Goal: Task Accomplishment & Management: Manage account settings

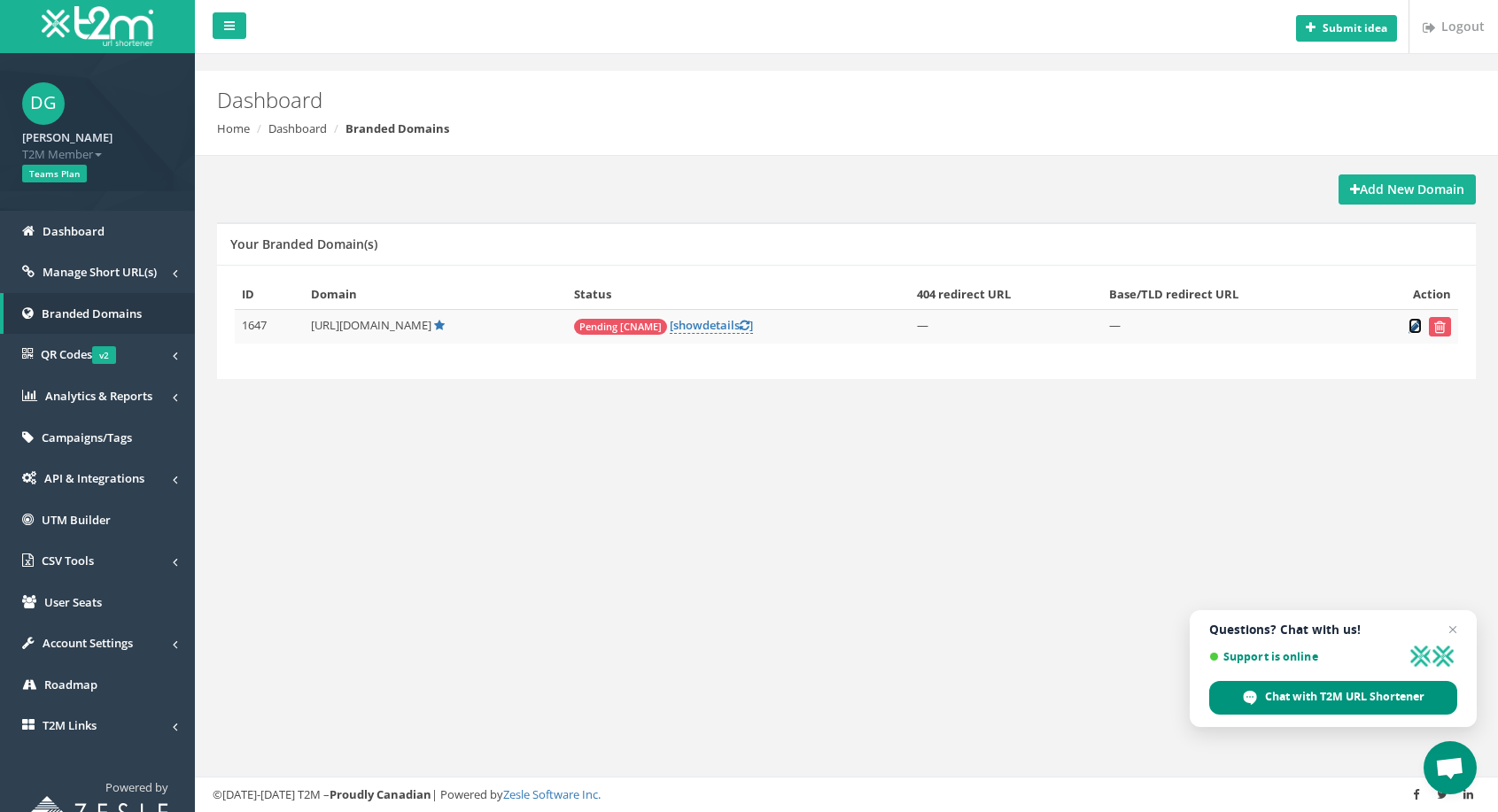
click at [1413, 324] on icon at bounding box center [1415, 326] width 13 height 12
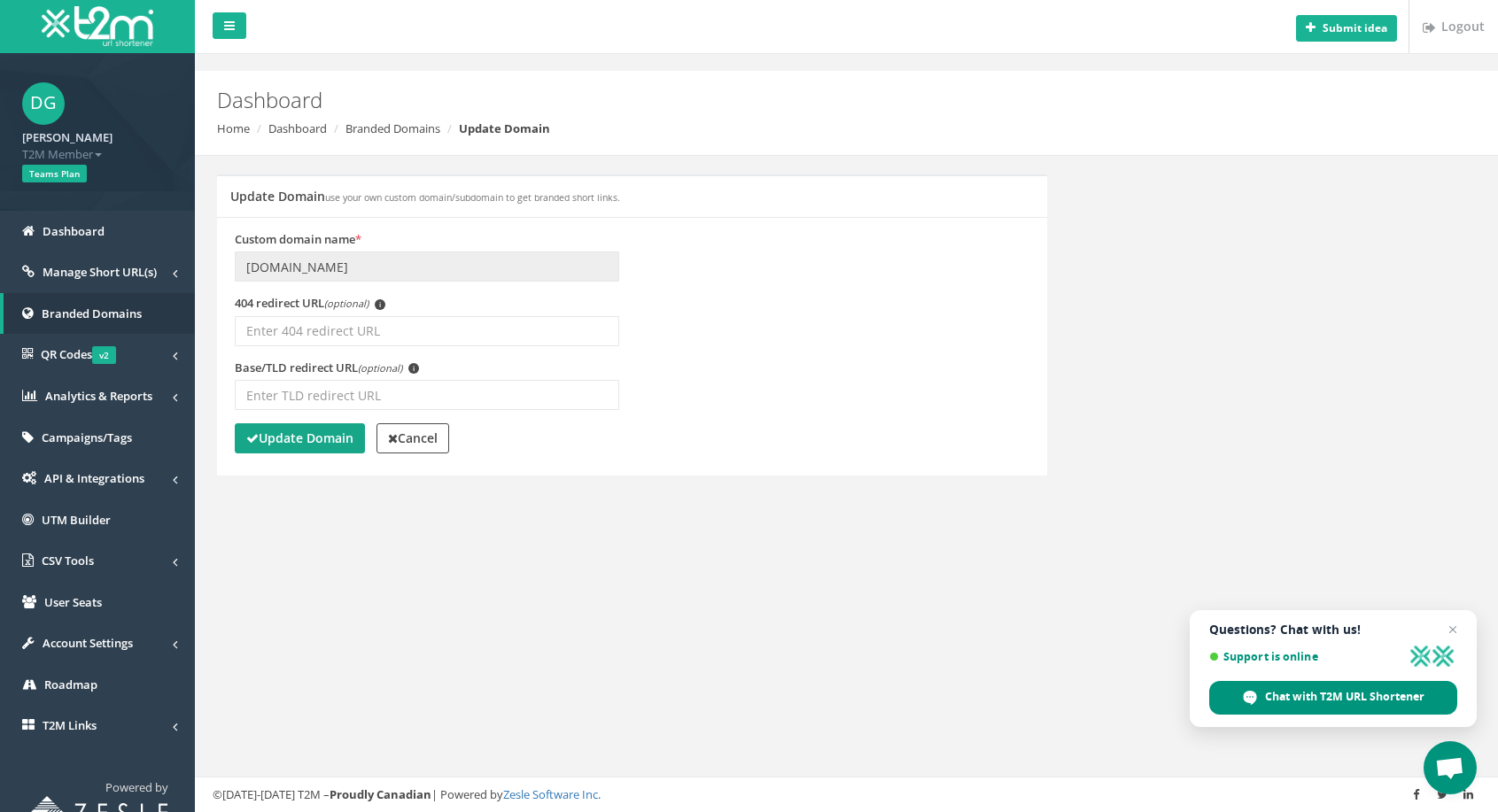
drag, startPoint x: 352, startPoint y: 441, endPoint x: 361, endPoint y: 516, distance: 75.5
click at [361, 516] on div "Update Domain use your own custom domain/subdomain to get branded short links. …" at bounding box center [846, 345] width 1276 height 379
click at [404, 434] on strong "Cancel" at bounding box center [413, 438] width 50 height 16
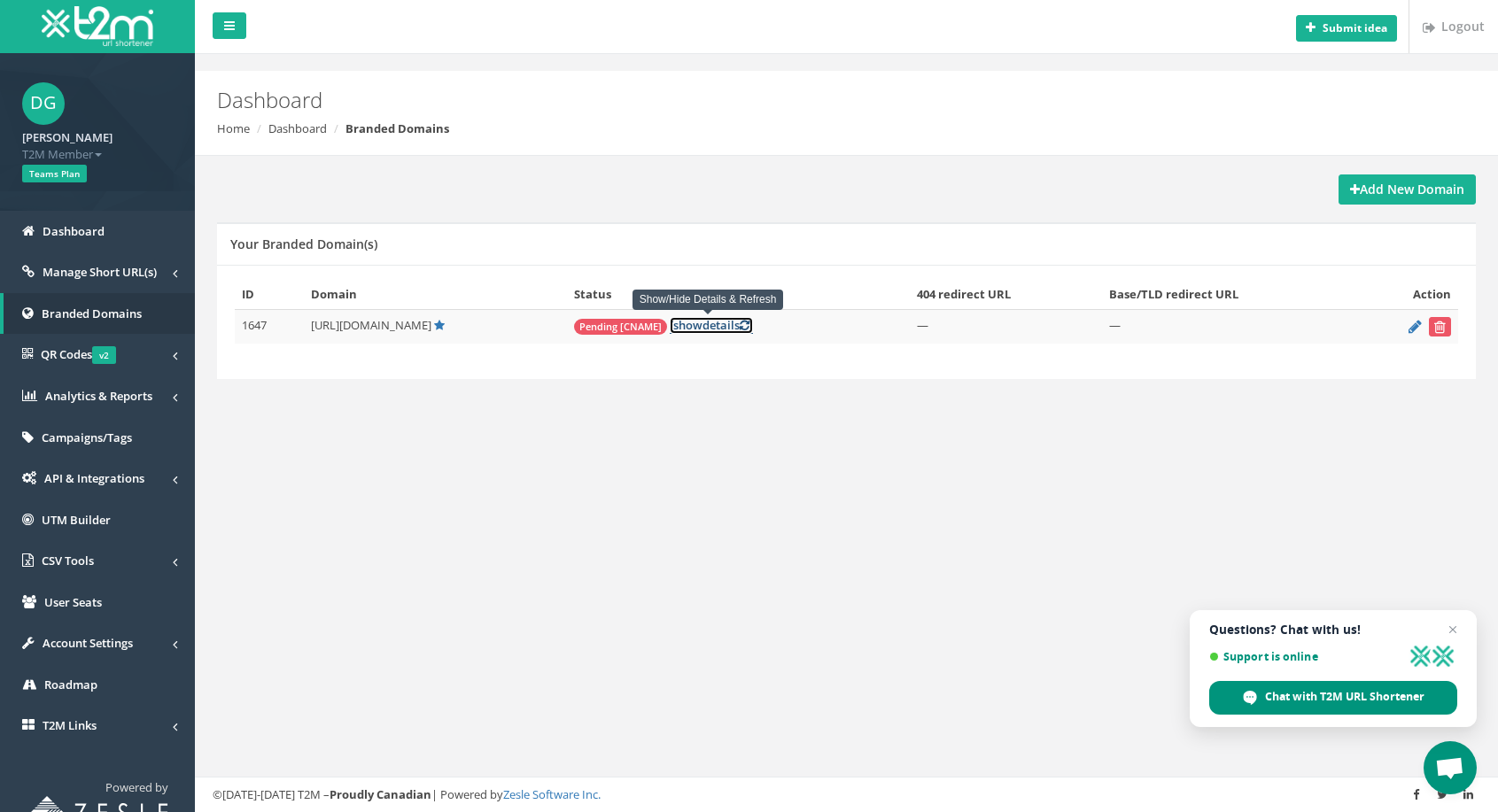
click at [741, 328] on icon at bounding box center [744, 325] width 10 height 12
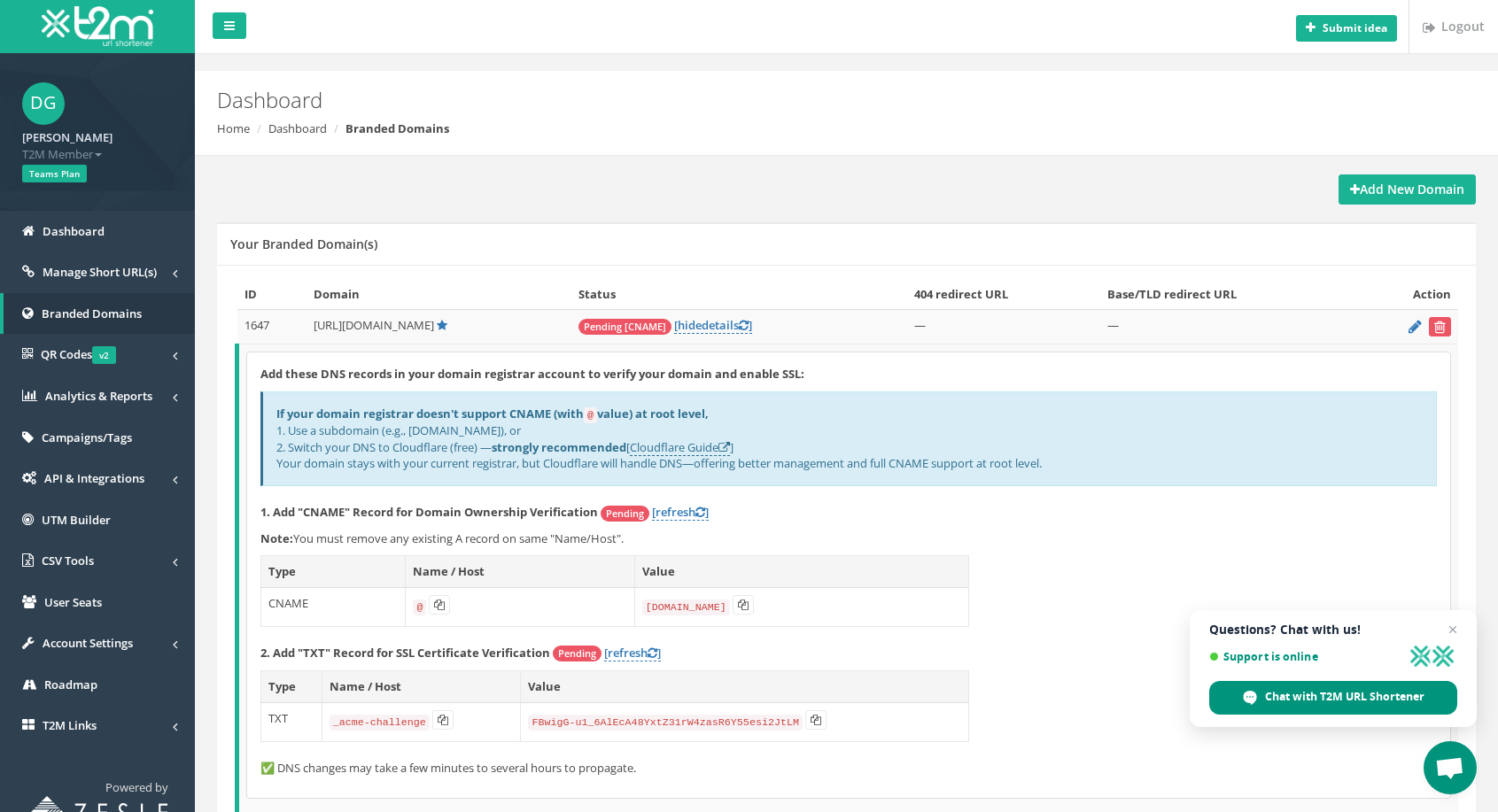
drag, startPoint x: 516, startPoint y: 432, endPoint x: 538, endPoint y: 433, distance: 22.0
click at [538, 433] on div "If your domain registrar doesn't support CNAME (with @ value) at root level, 1.…" at bounding box center [848, 438] width 1176 height 94
drag, startPoint x: 443, startPoint y: 466, endPoint x: 512, endPoint y: 464, distance: 69.0
click at [512, 464] on div "If your domain registrar doesn't support CNAME (with @ value) at root level, 1.…" at bounding box center [848, 438] width 1176 height 94
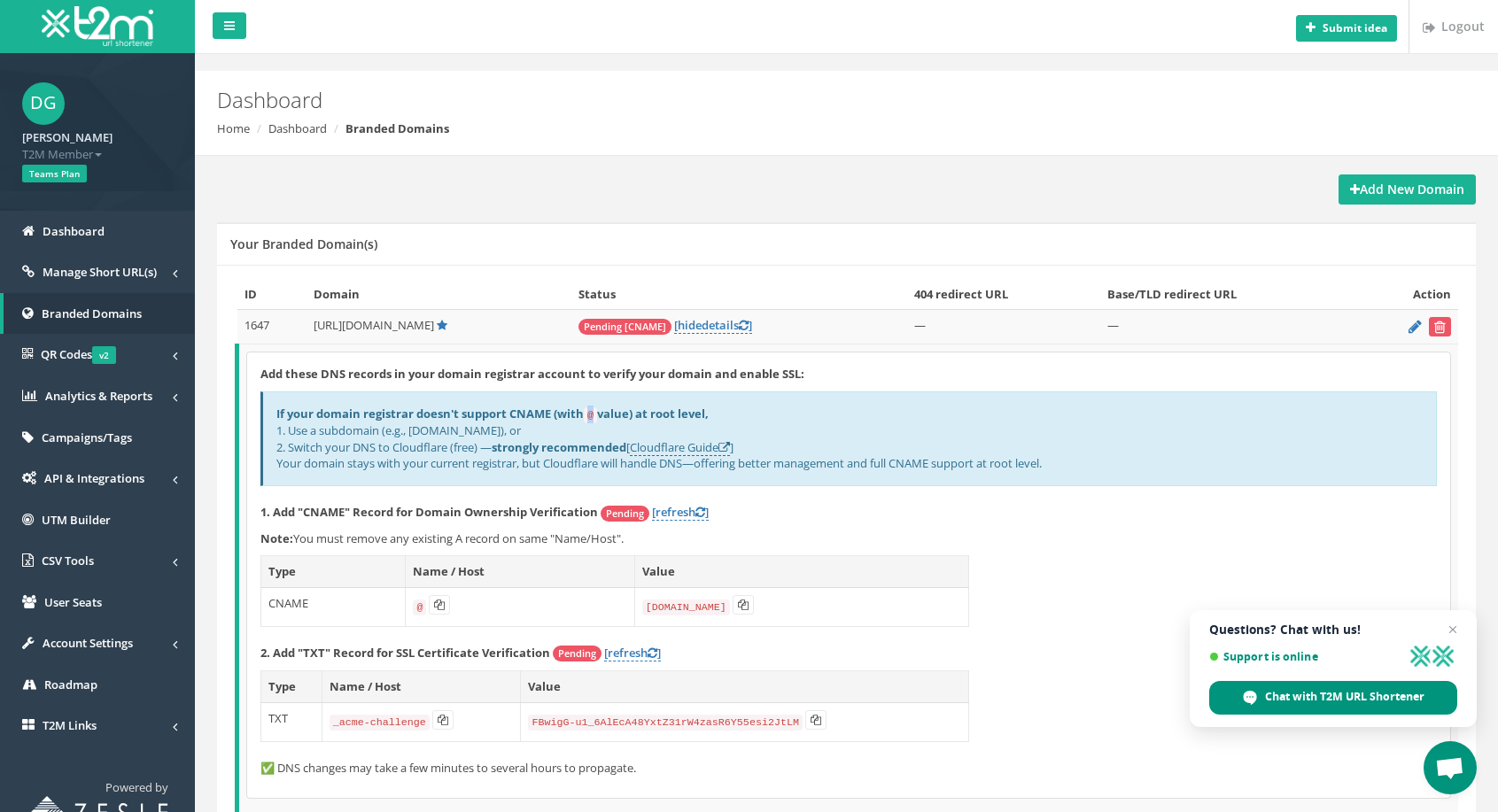
click at [591, 420] on code "@" at bounding box center [590, 414] width 13 height 16
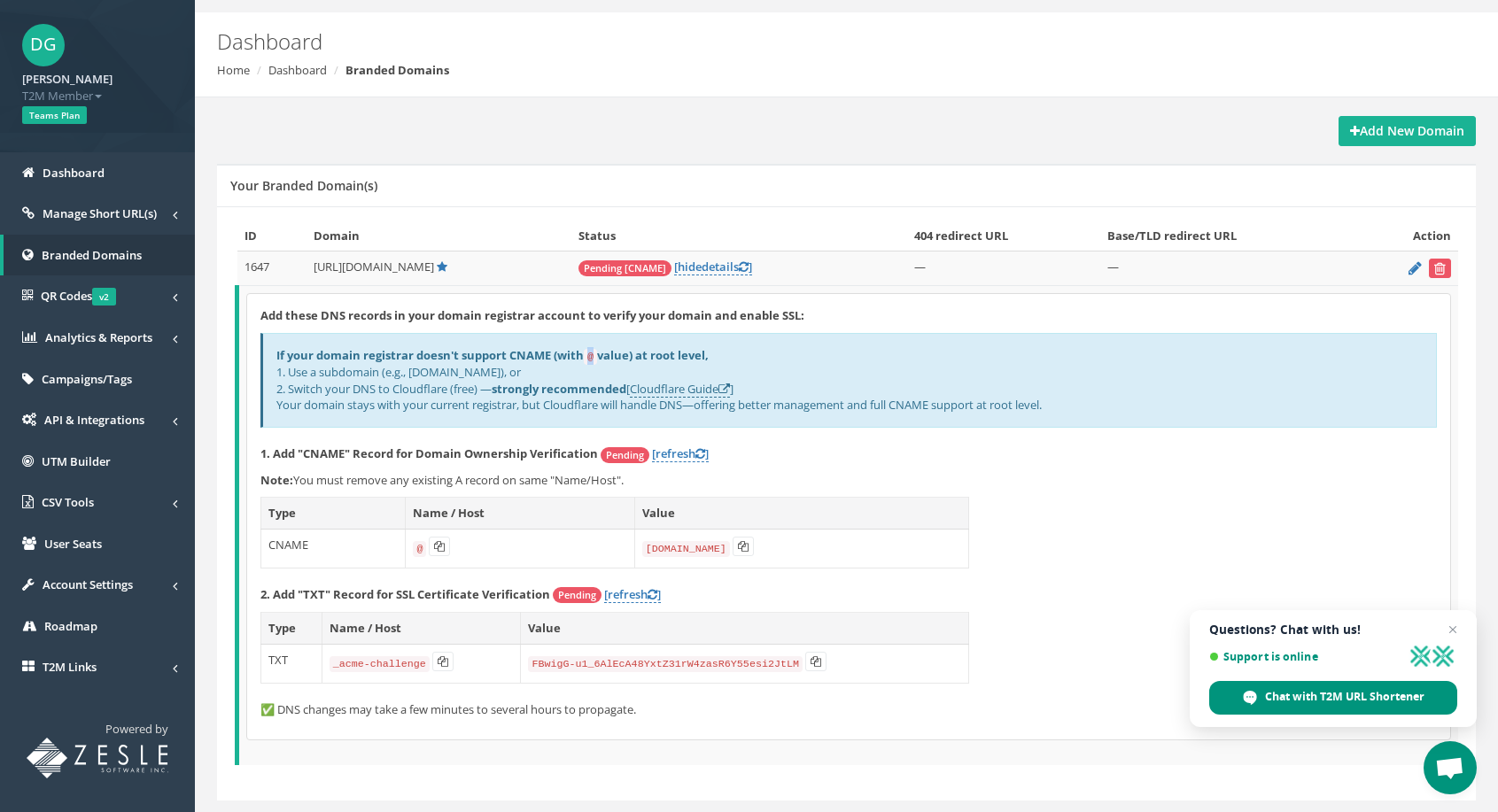
scroll to position [104, 0]
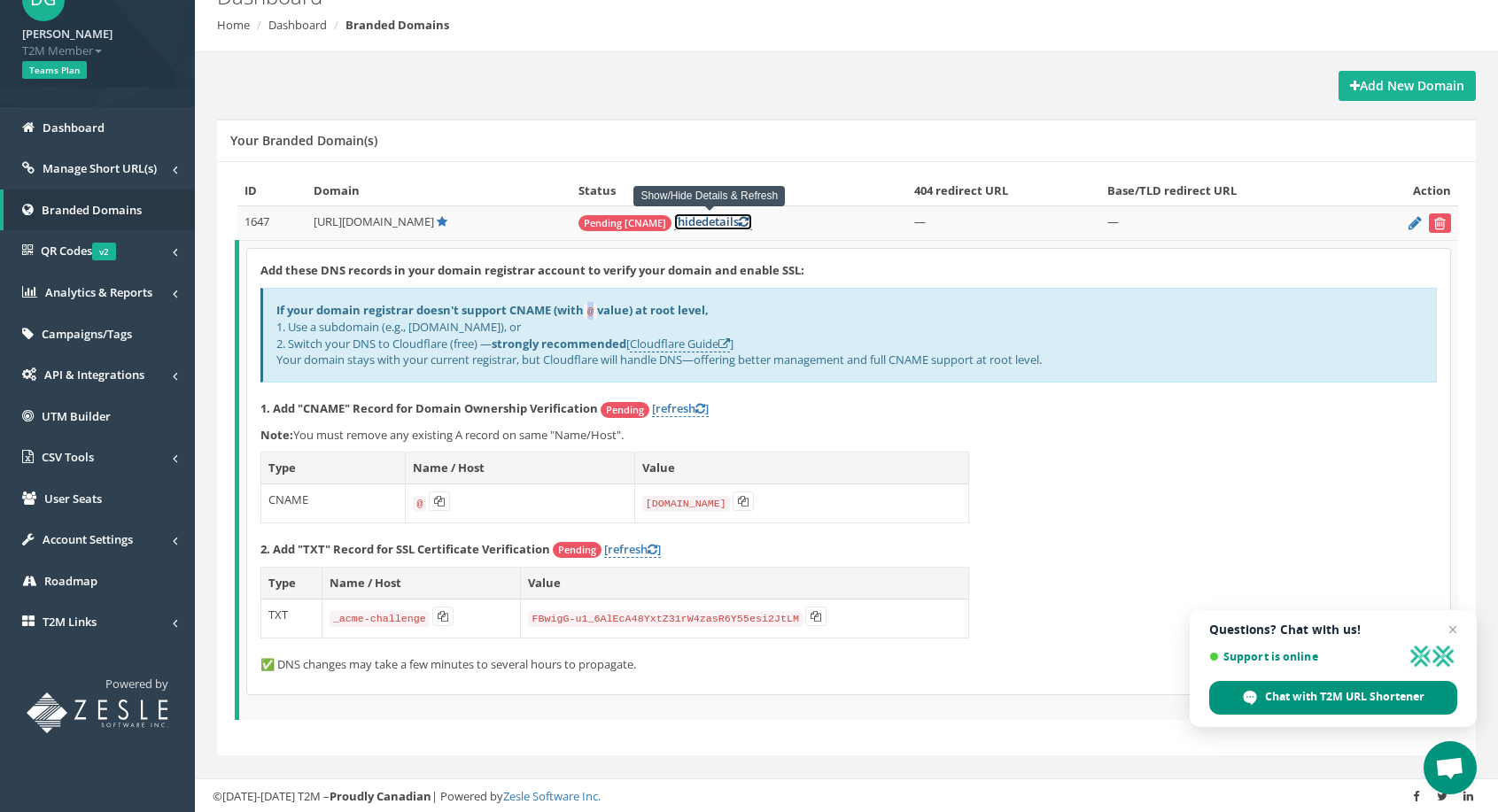
click at [742, 223] on icon at bounding box center [743, 222] width 10 height 12
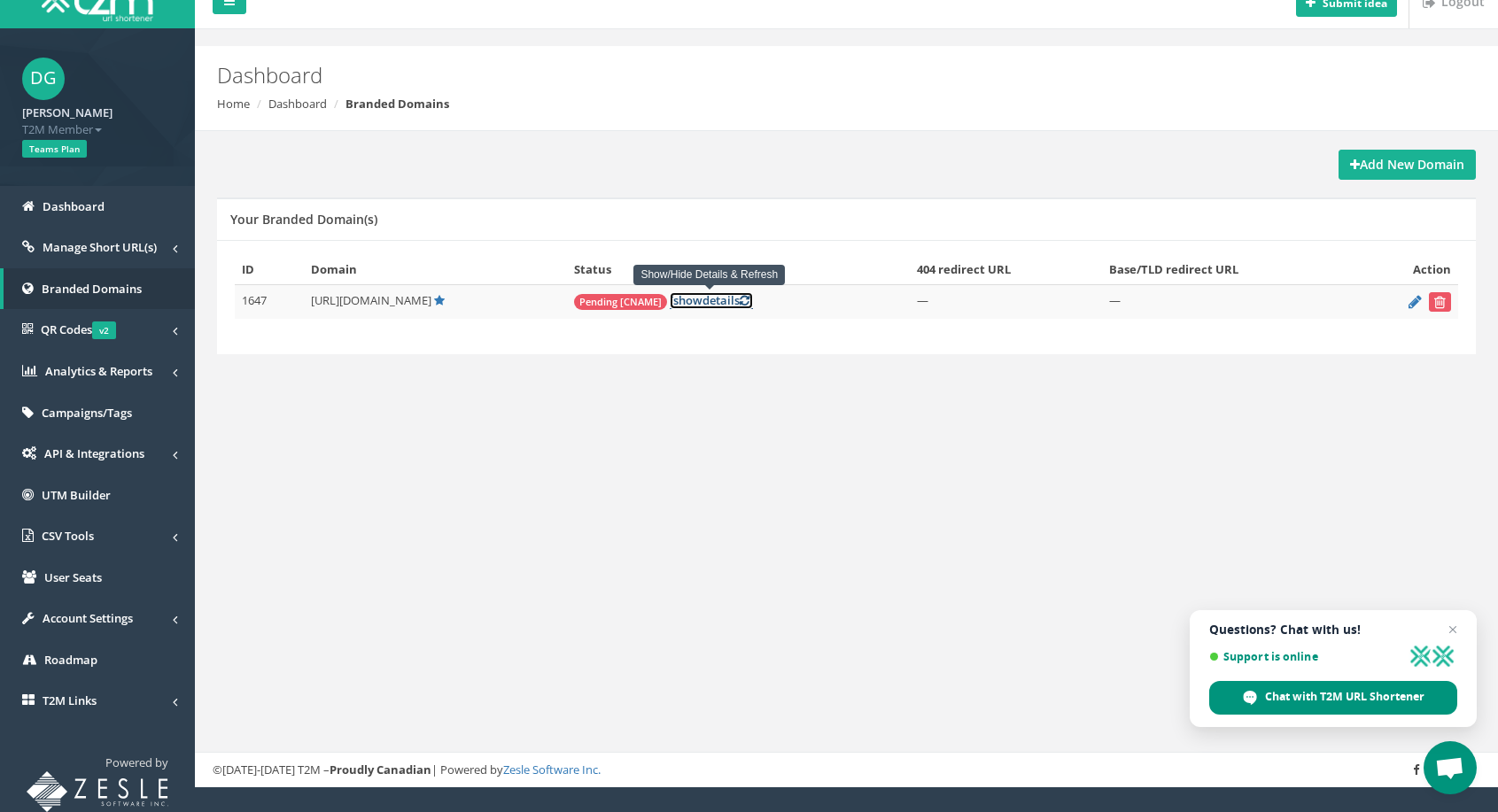
scroll to position [25, 0]
click at [746, 297] on icon at bounding box center [744, 301] width 10 height 12
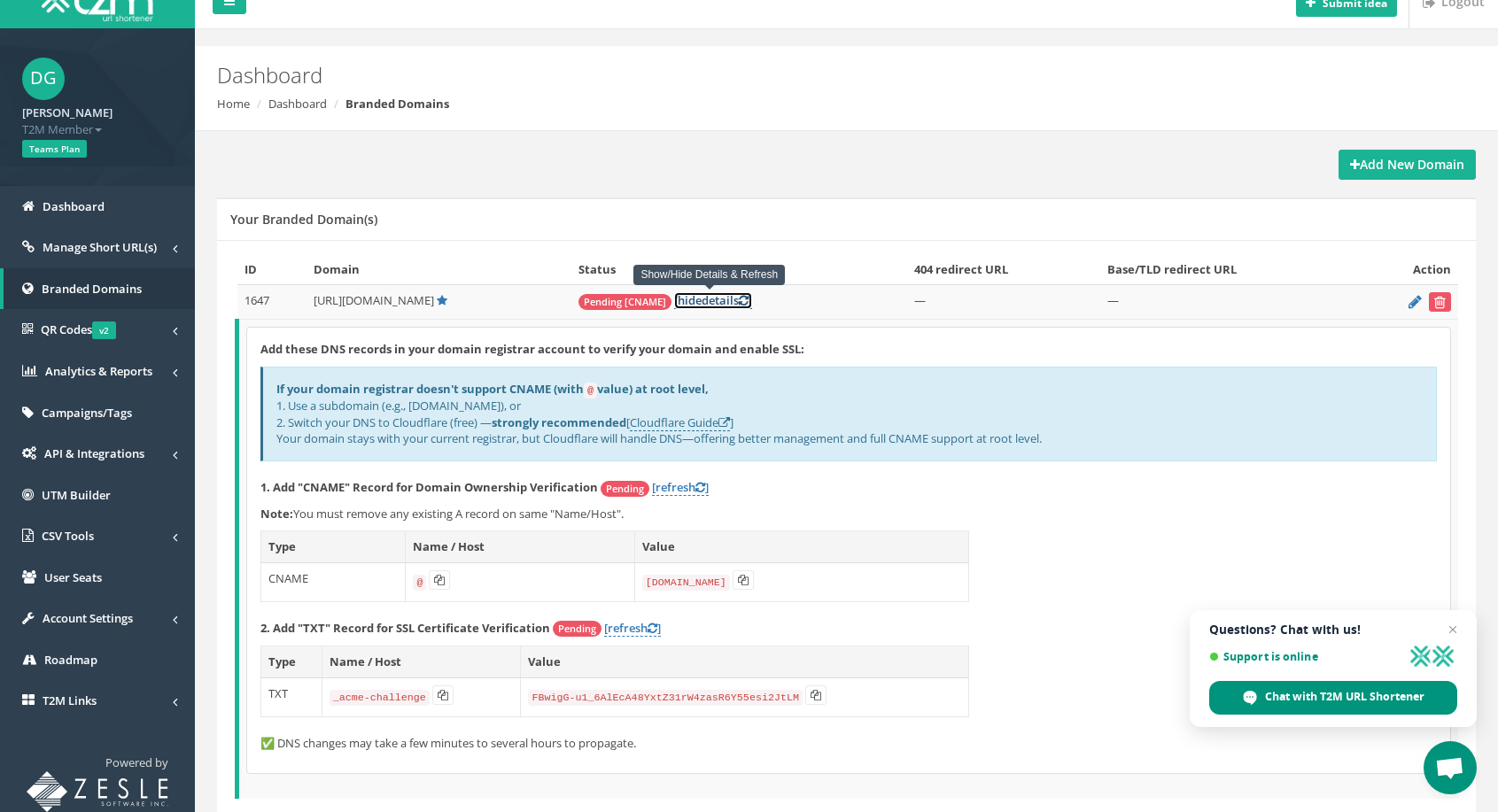
scroll to position [104, 0]
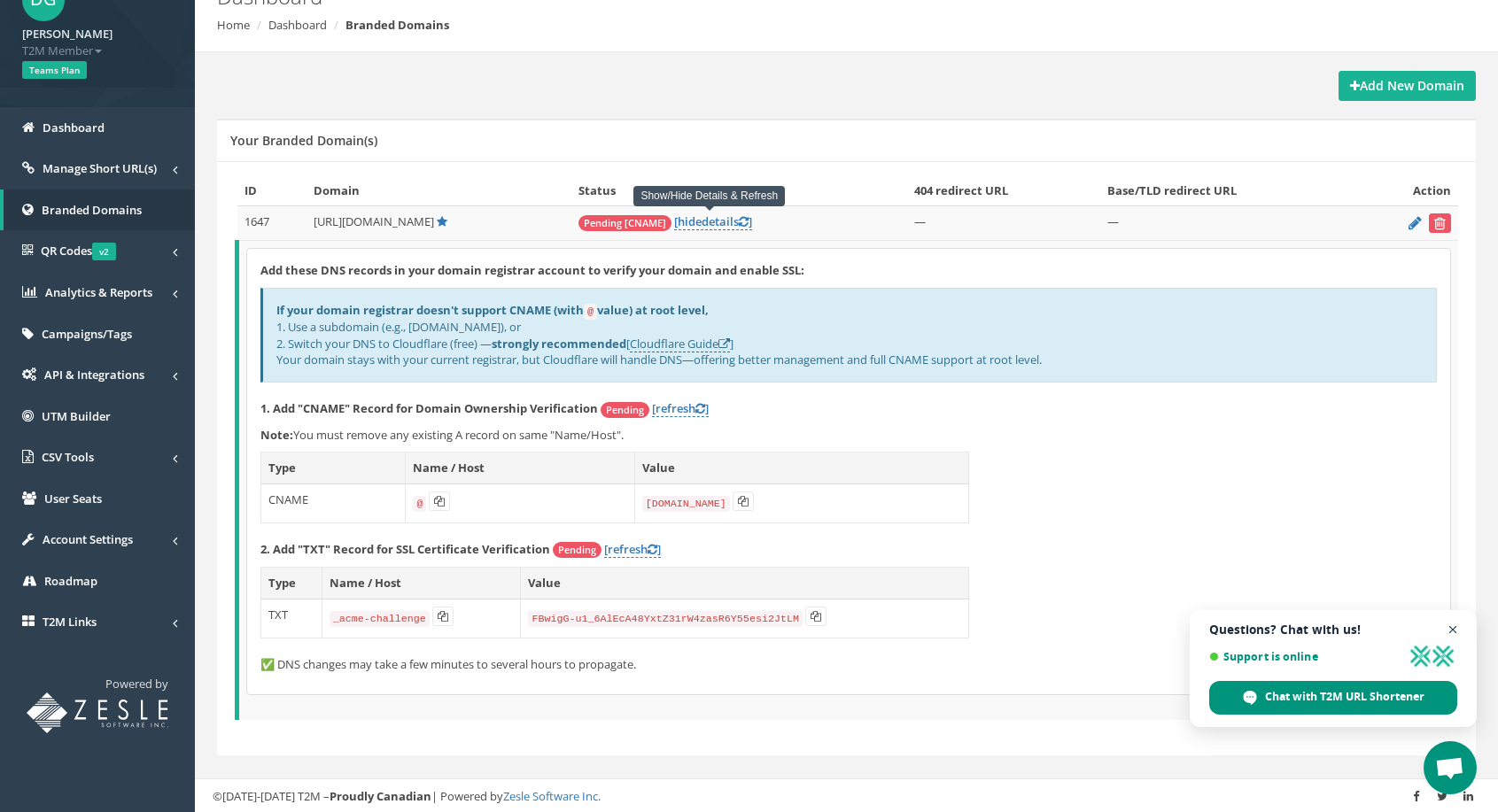
click at [1451, 628] on span "Close chat" at bounding box center [1453, 630] width 22 height 22
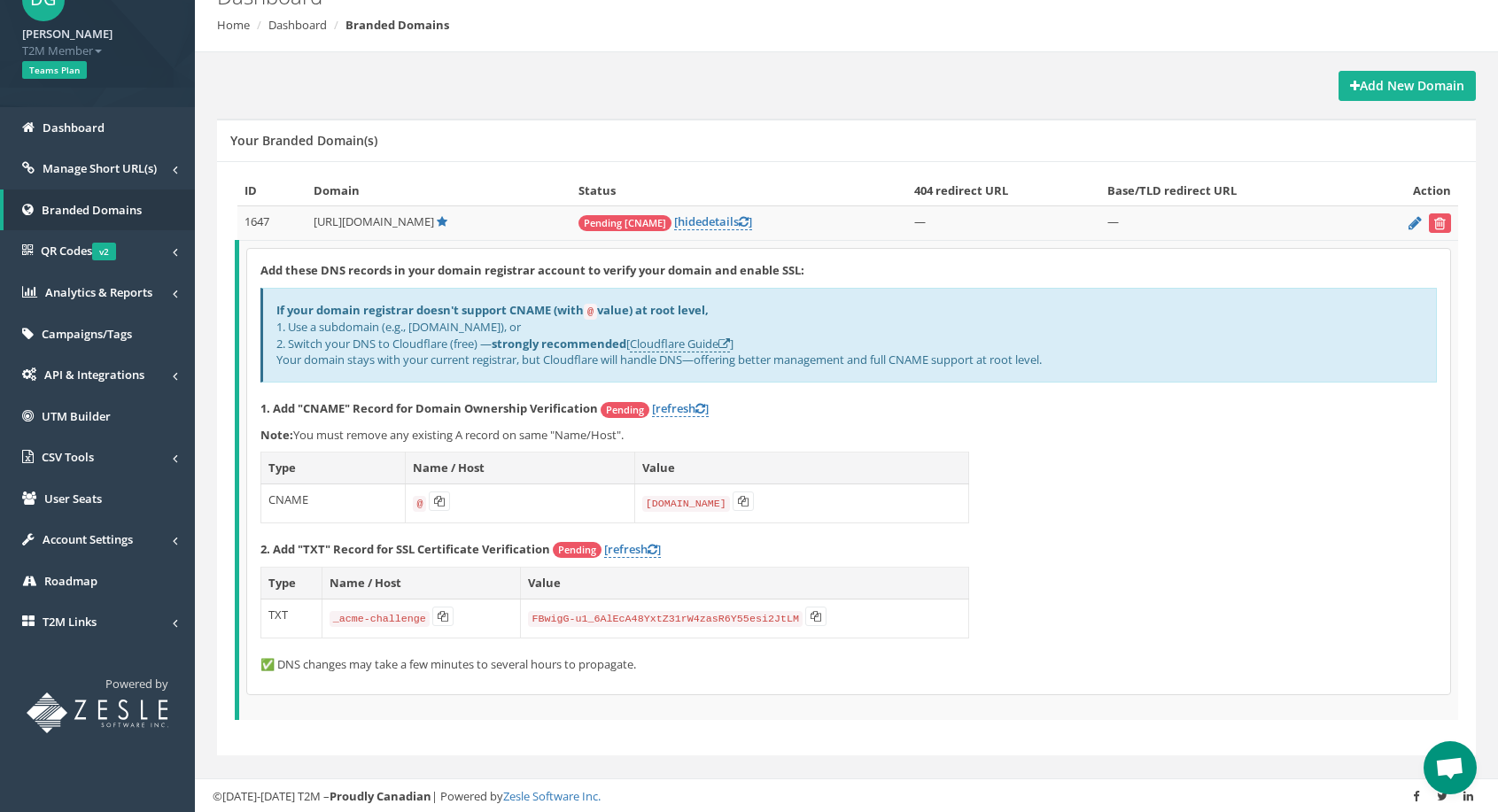
click at [945, 561] on div "Add these DNS records in your domain registrar account to verify your domain an…" at bounding box center [849, 472] width 1203 height 445
click at [631, 552] on link "[refresh ]" at bounding box center [633, 549] width 57 height 16
click at [679, 410] on link "[refresh ]" at bounding box center [680, 409] width 57 height 16
click at [1408, 225] on icon at bounding box center [1415, 223] width 13 height 12
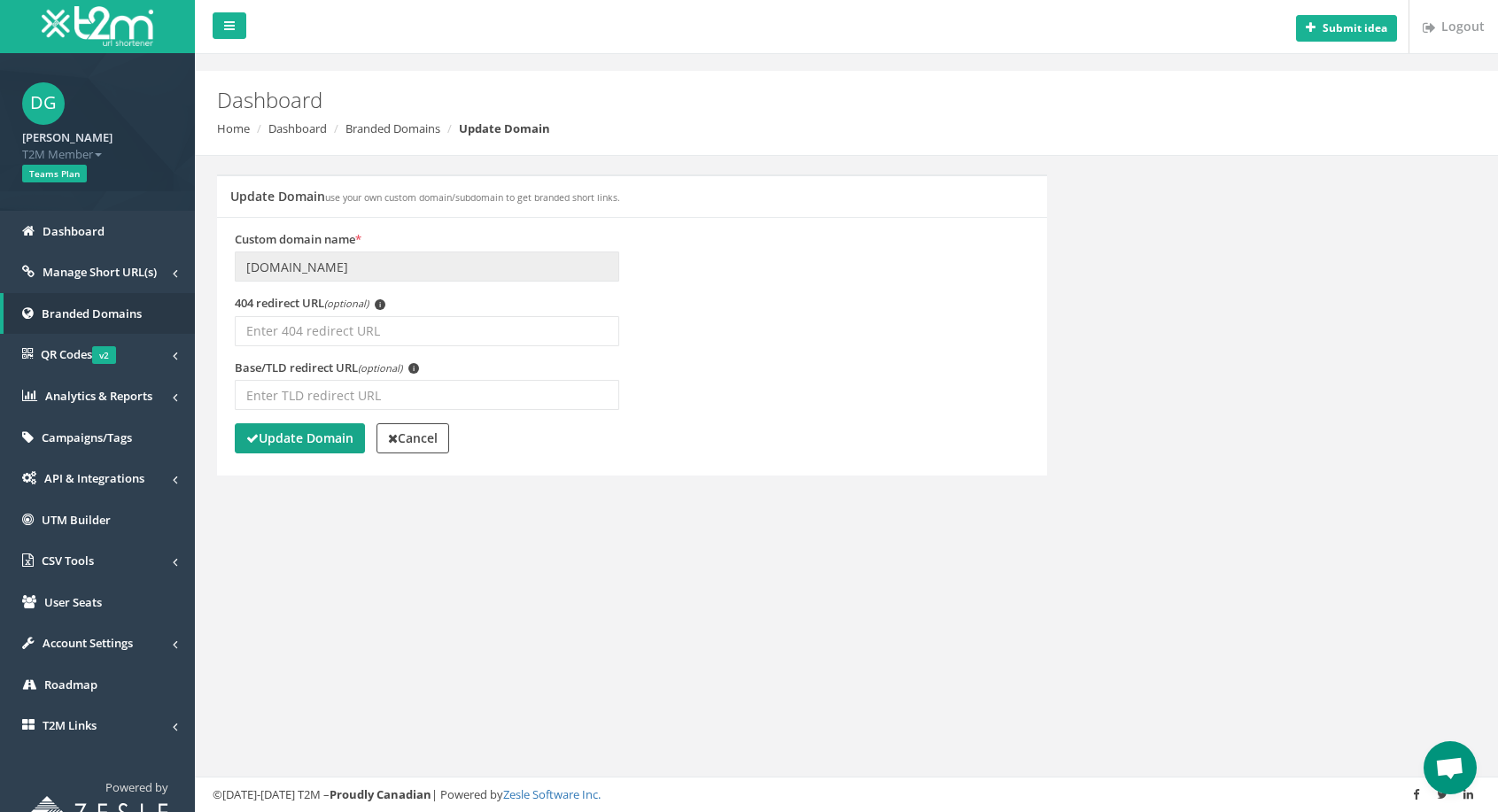
click at [303, 443] on strong "Update Domain" at bounding box center [300, 438] width 107 height 16
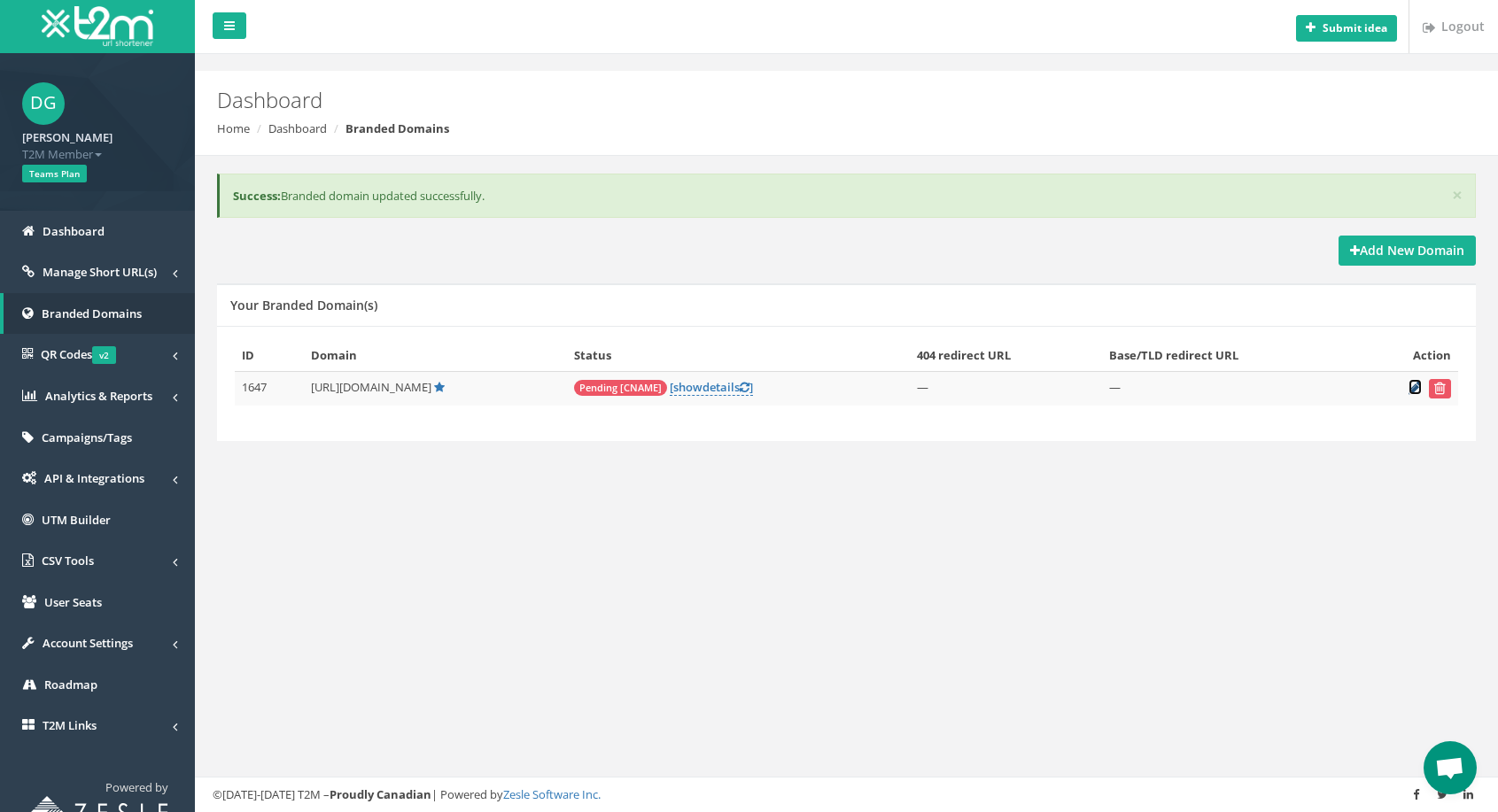
click at [1412, 388] on icon at bounding box center [1415, 387] width 13 height 12
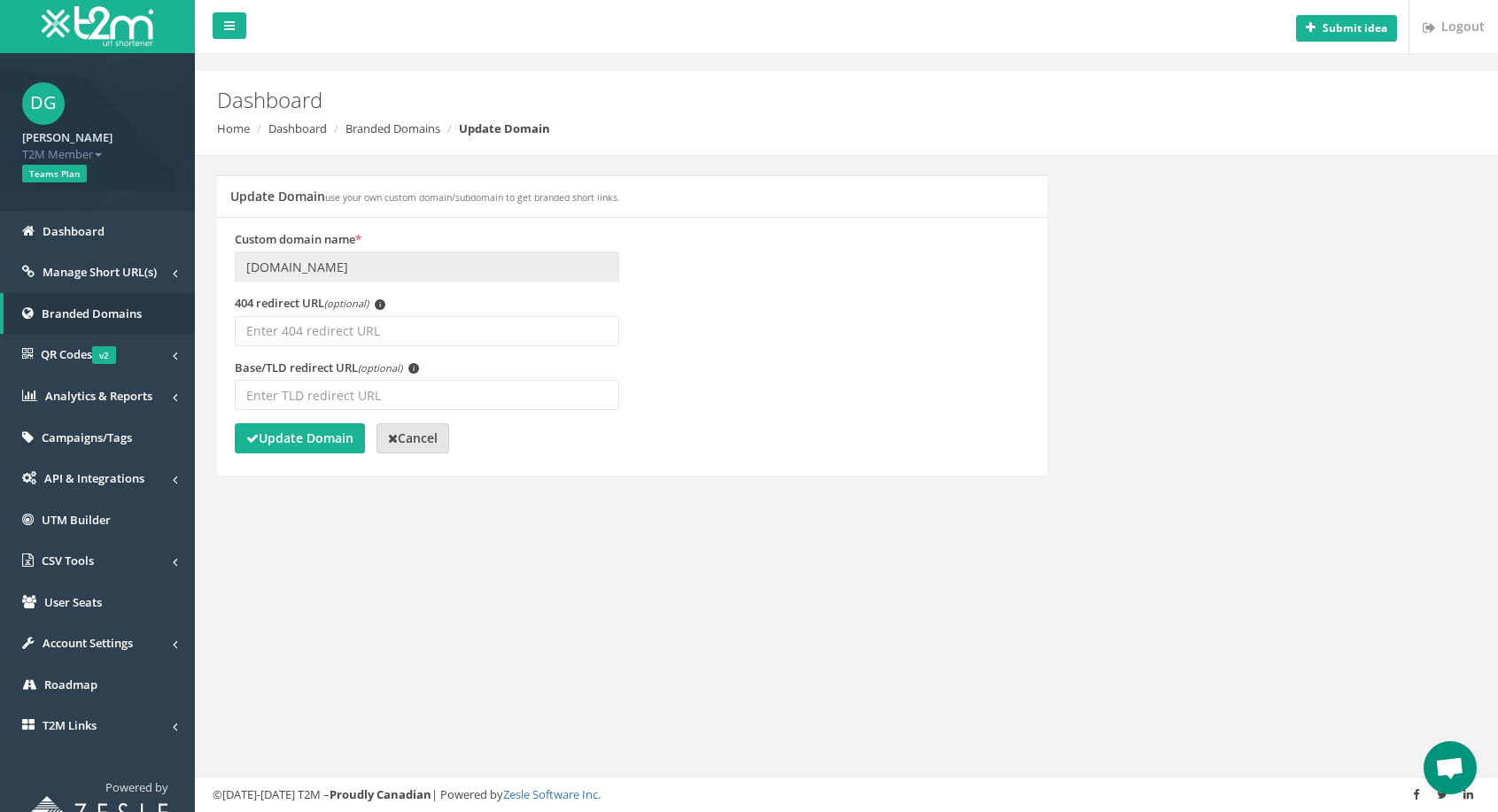
click at [410, 450] on link "Cancel" at bounding box center [413, 438] width 72 height 30
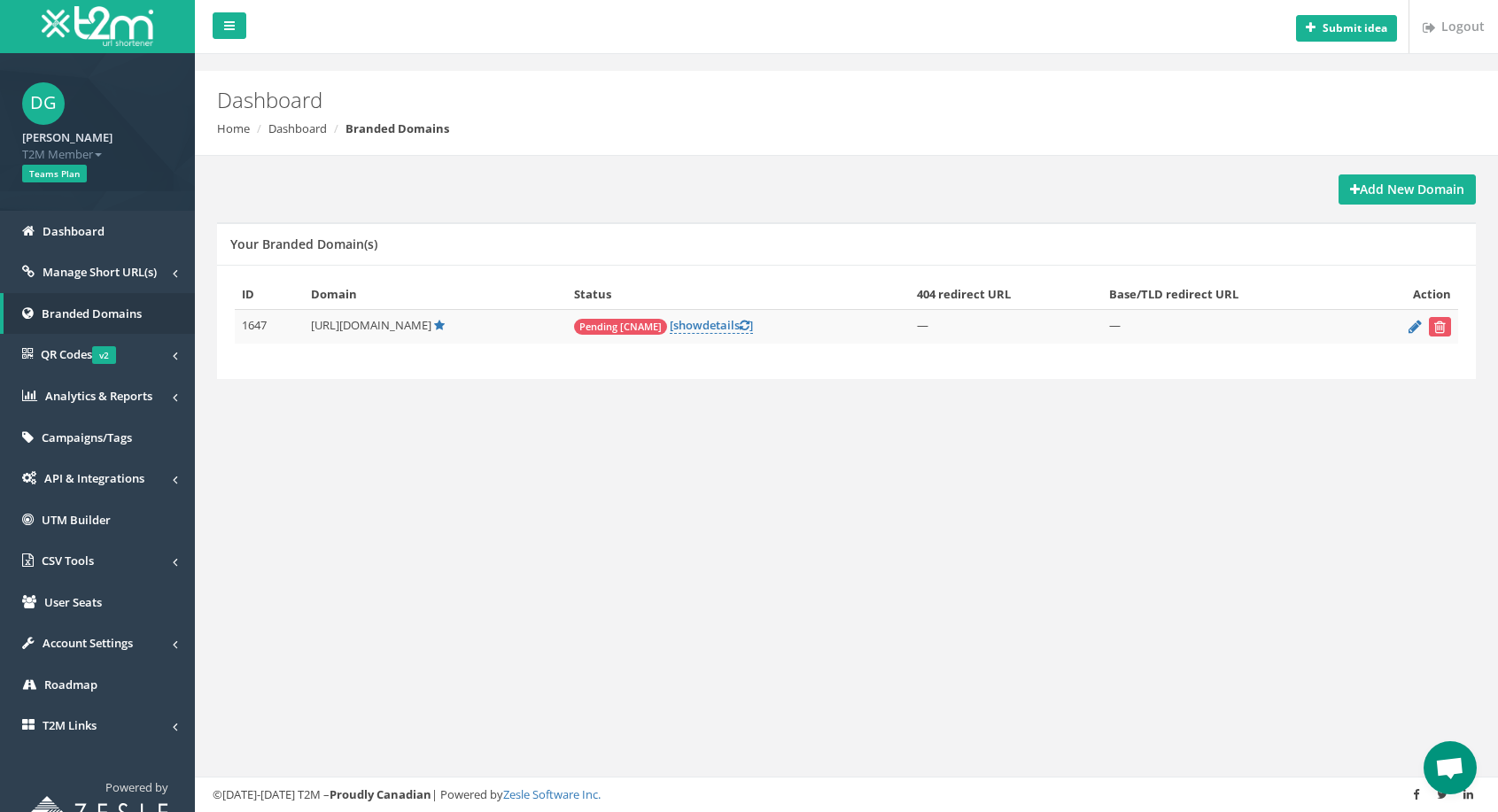
click at [1379, 203] on div "Add New Domain Your Branded Domain(s) ID Domain Status 404 redirect URL Base/TL…" at bounding box center [846, 288] width 1285 height 227
click at [1379, 196] on strong "Add New Domain" at bounding box center [1407, 189] width 115 height 16
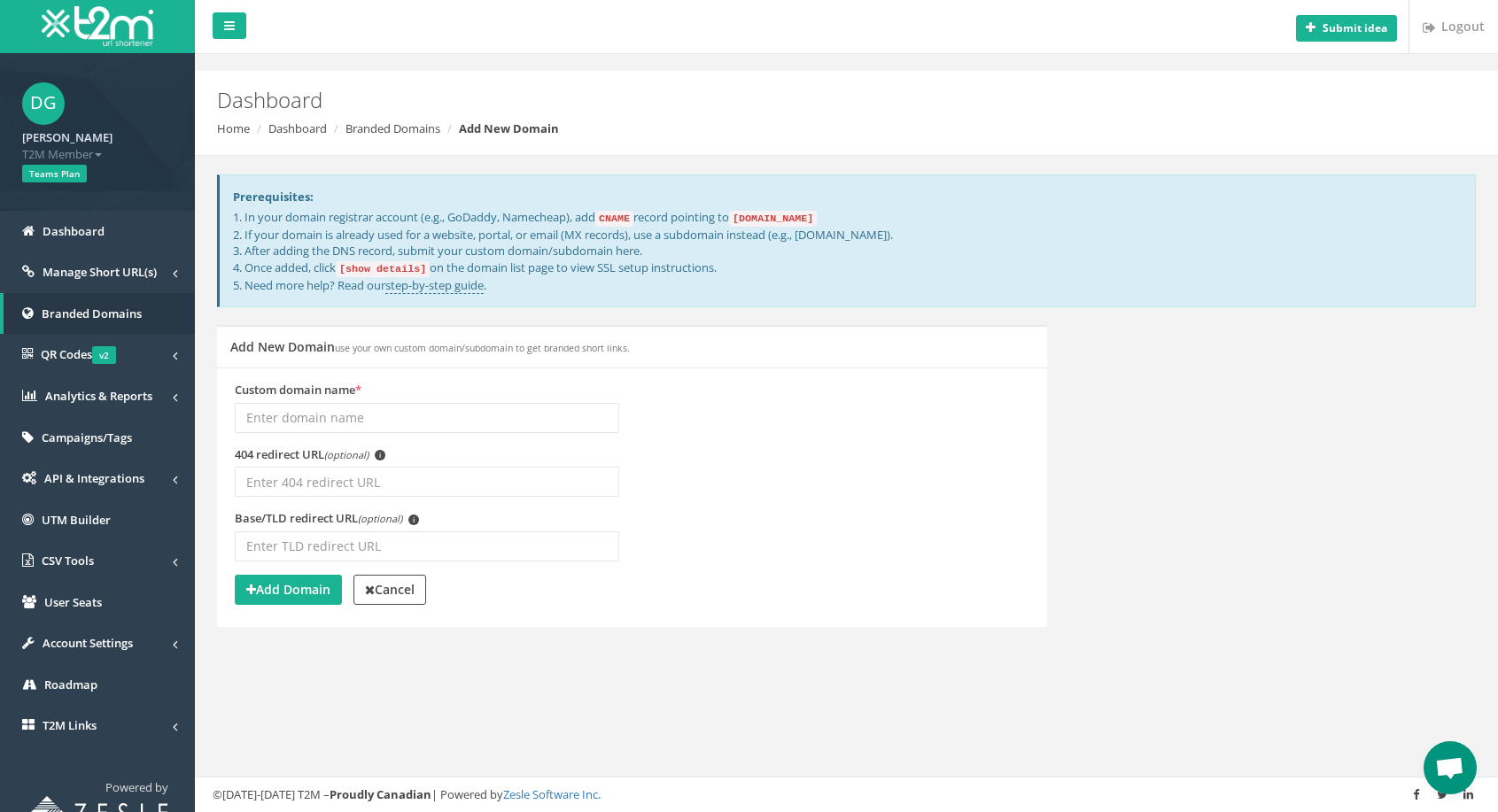
click at [369, 405] on input "Custom domain name *" at bounding box center [426, 418] width 384 height 30
type input "link.jampang.mobi"
click at [305, 584] on strong "Add Domain" at bounding box center [289, 589] width 84 height 16
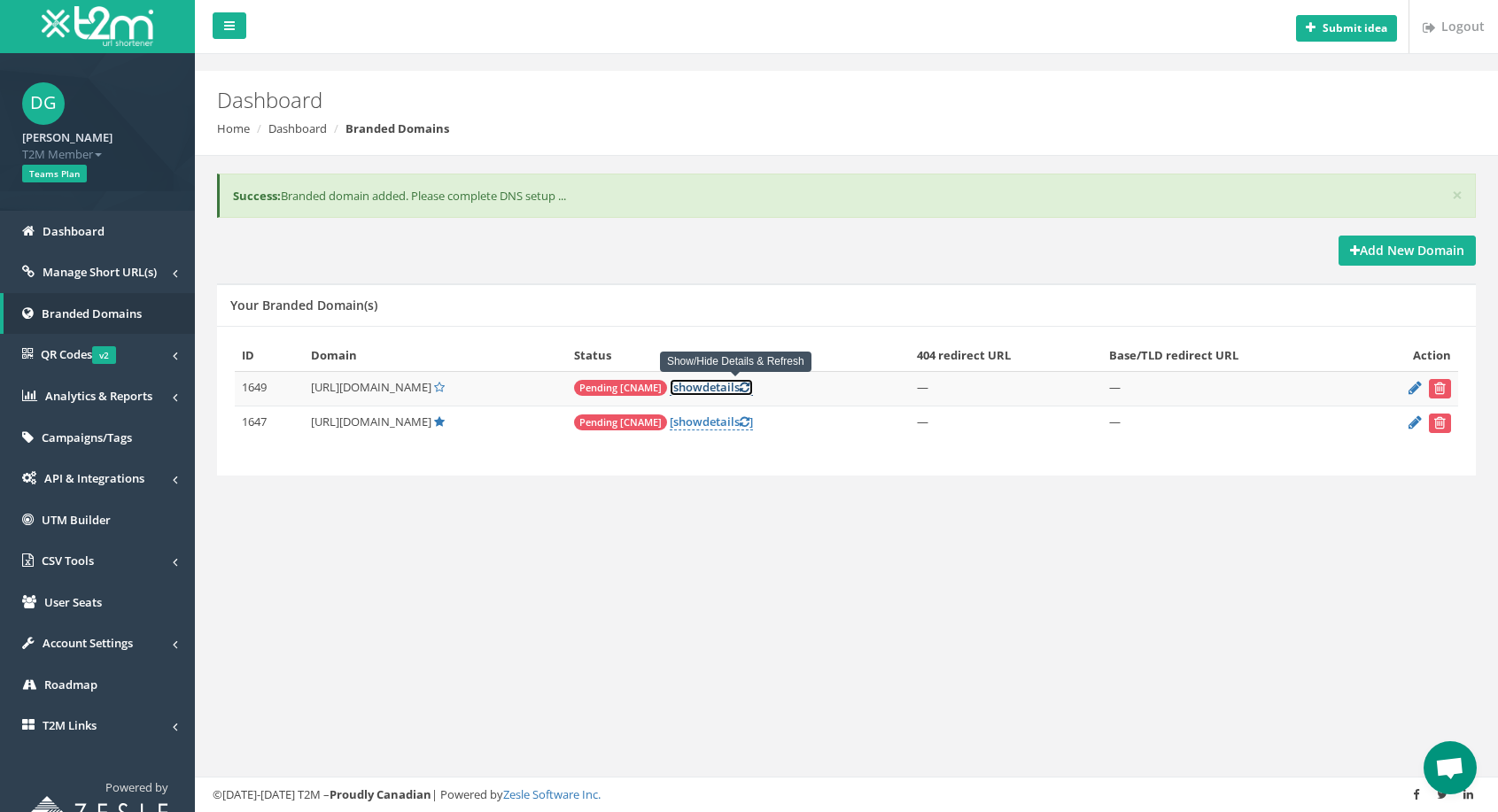
click at [749, 390] on icon at bounding box center [744, 387] width 10 height 12
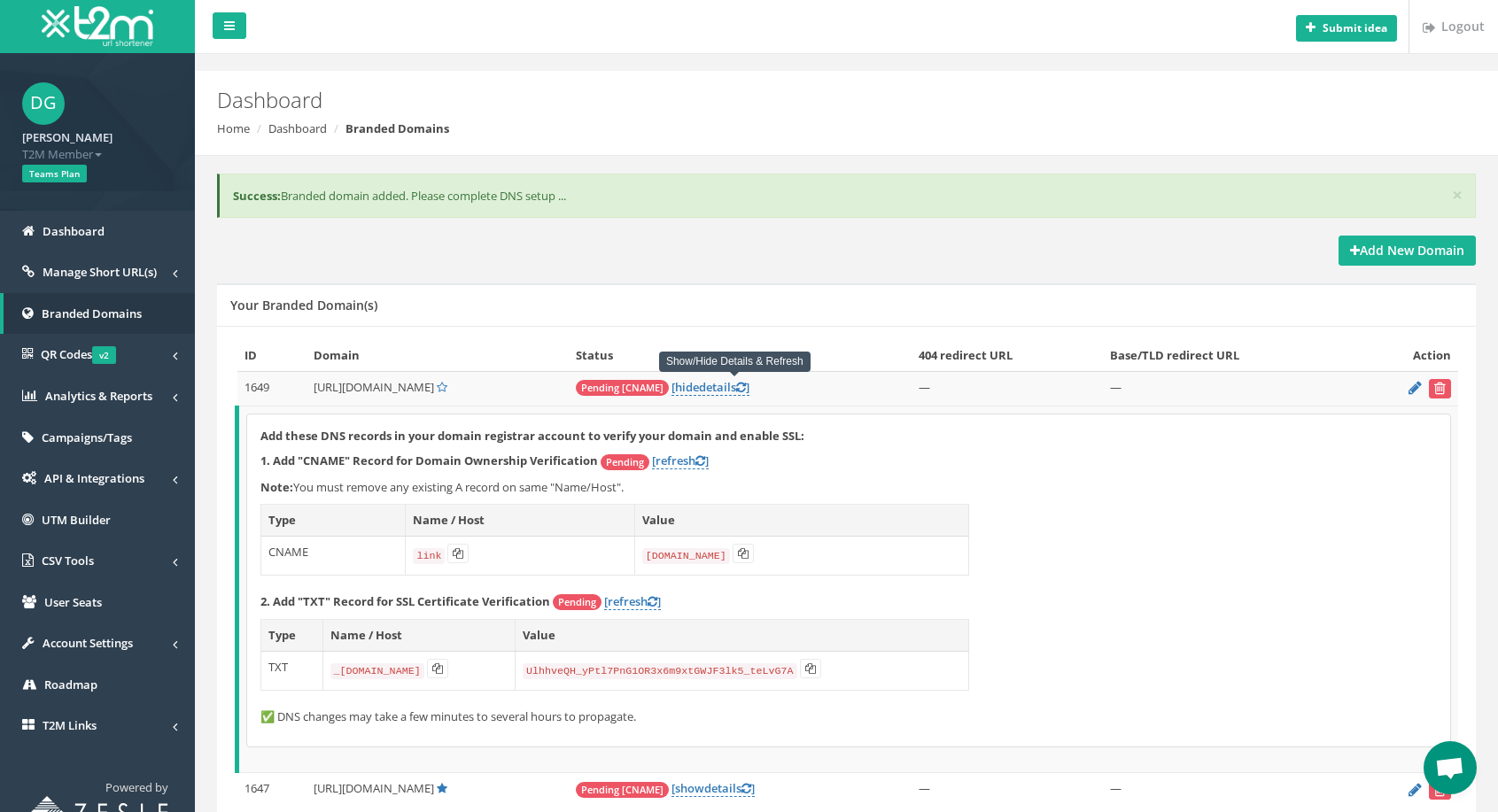
click at [503, 669] on td "_[DOMAIN_NAME]" at bounding box center [419, 670] width 193 height 39
click at [443, 666] on icon at bounding box center [438, 669] width 11 height 11
click at [816, 672] on icon at bounding box center [810, 669] width 11 height 11
click at [699, 390] on span "hide" at bounding box center [687, 387] width 24 height 16
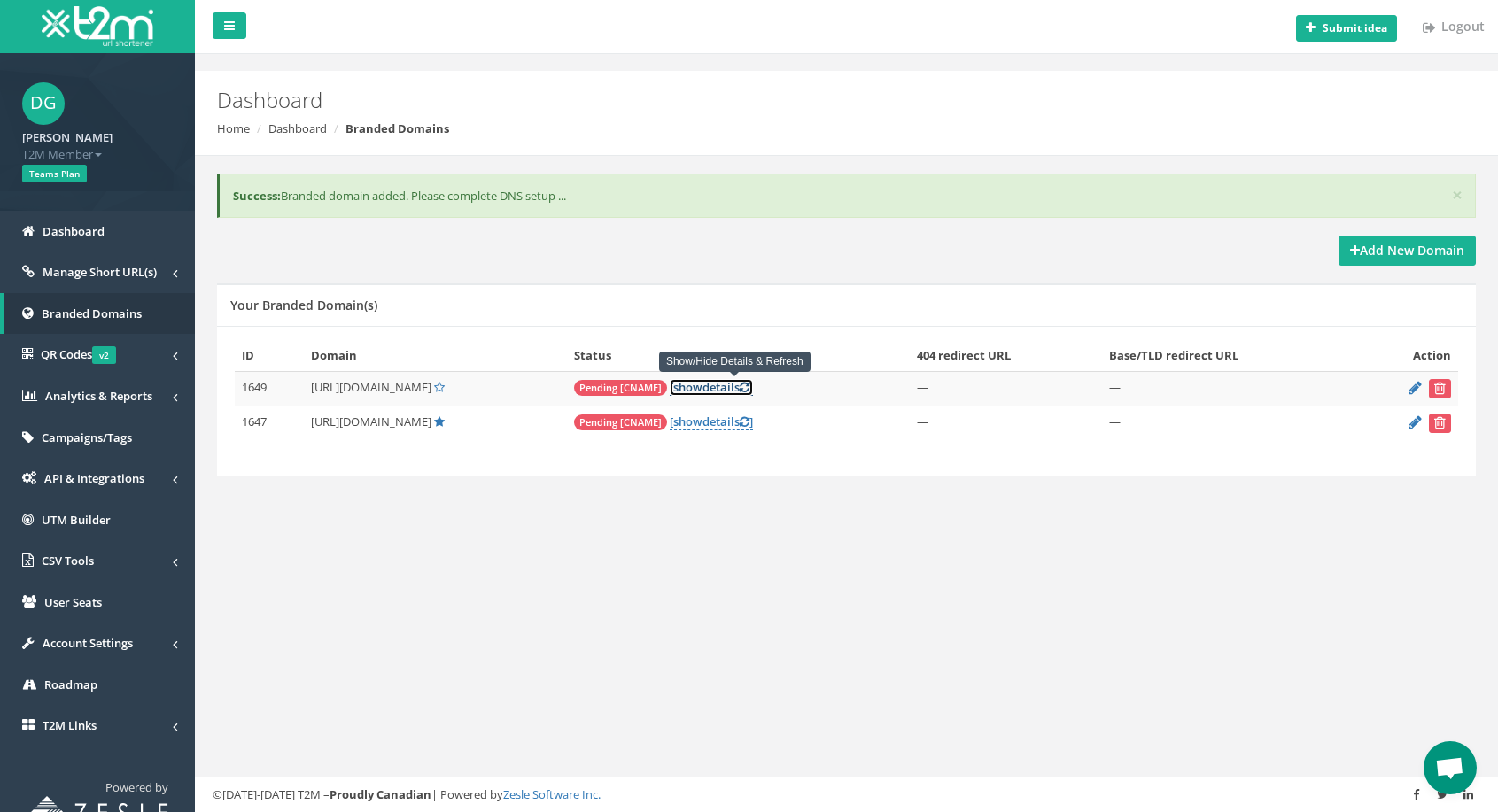
click at [732, 389] on link "[ show details ]" at bounding box center [710, 388] width 83 height 16
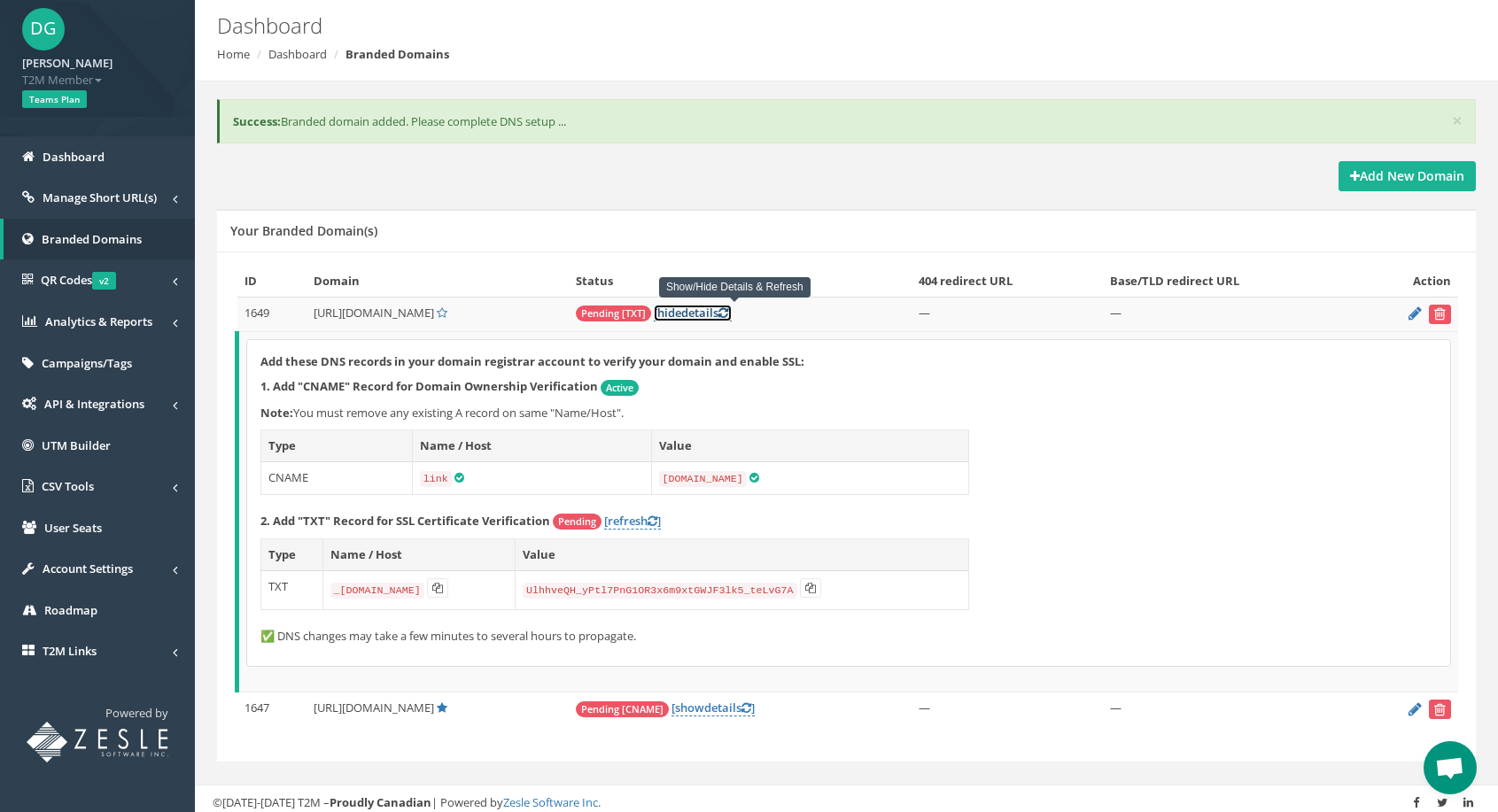
scroll to position [81, 0]
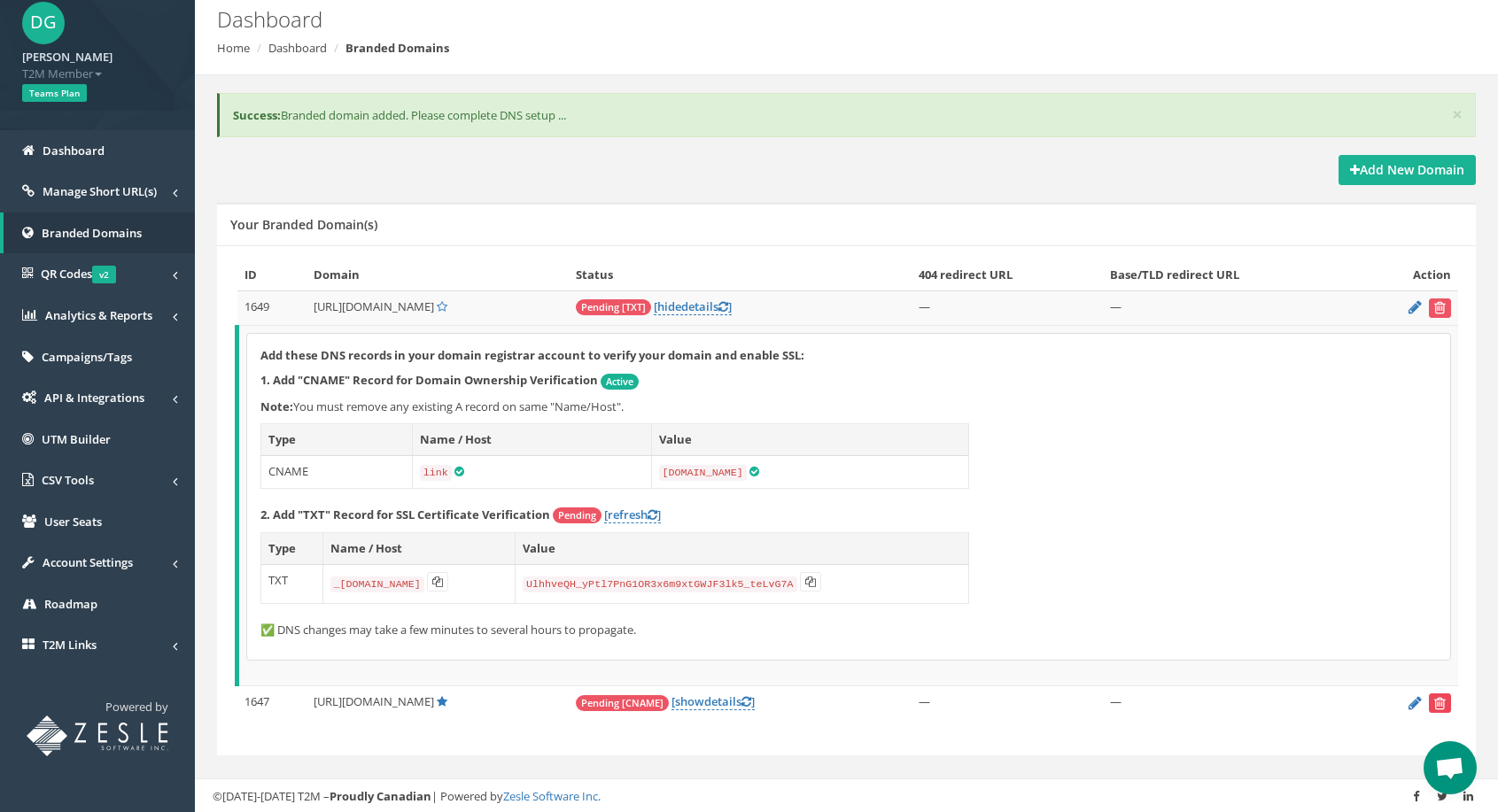
click at [1444, 700] on icon "submit" at bounding box center [1439, 703] width 12 height 11
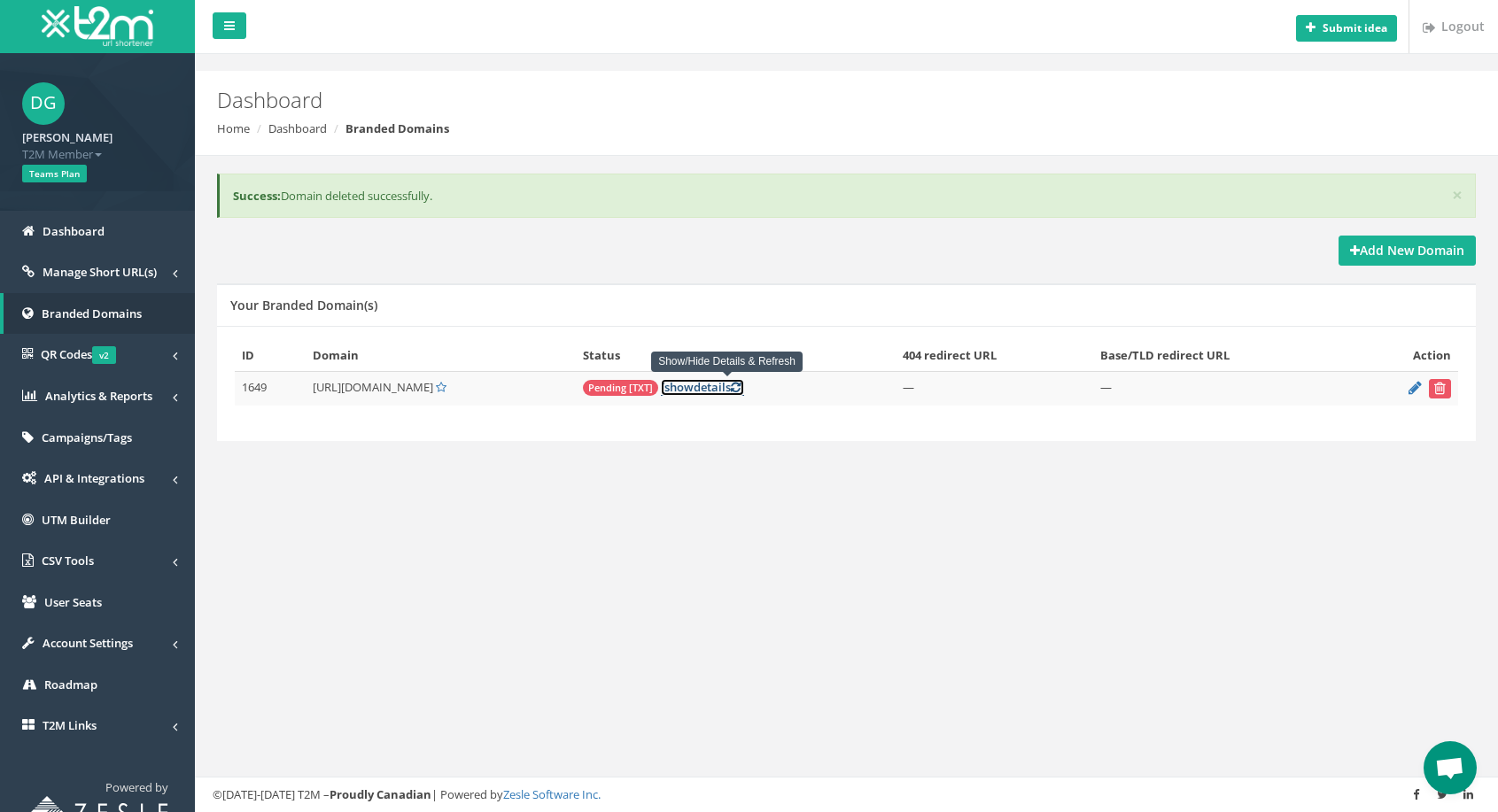
click at [733, 390] on link "[ show details ]" at bounding box center [702, 388] width 83 height 16
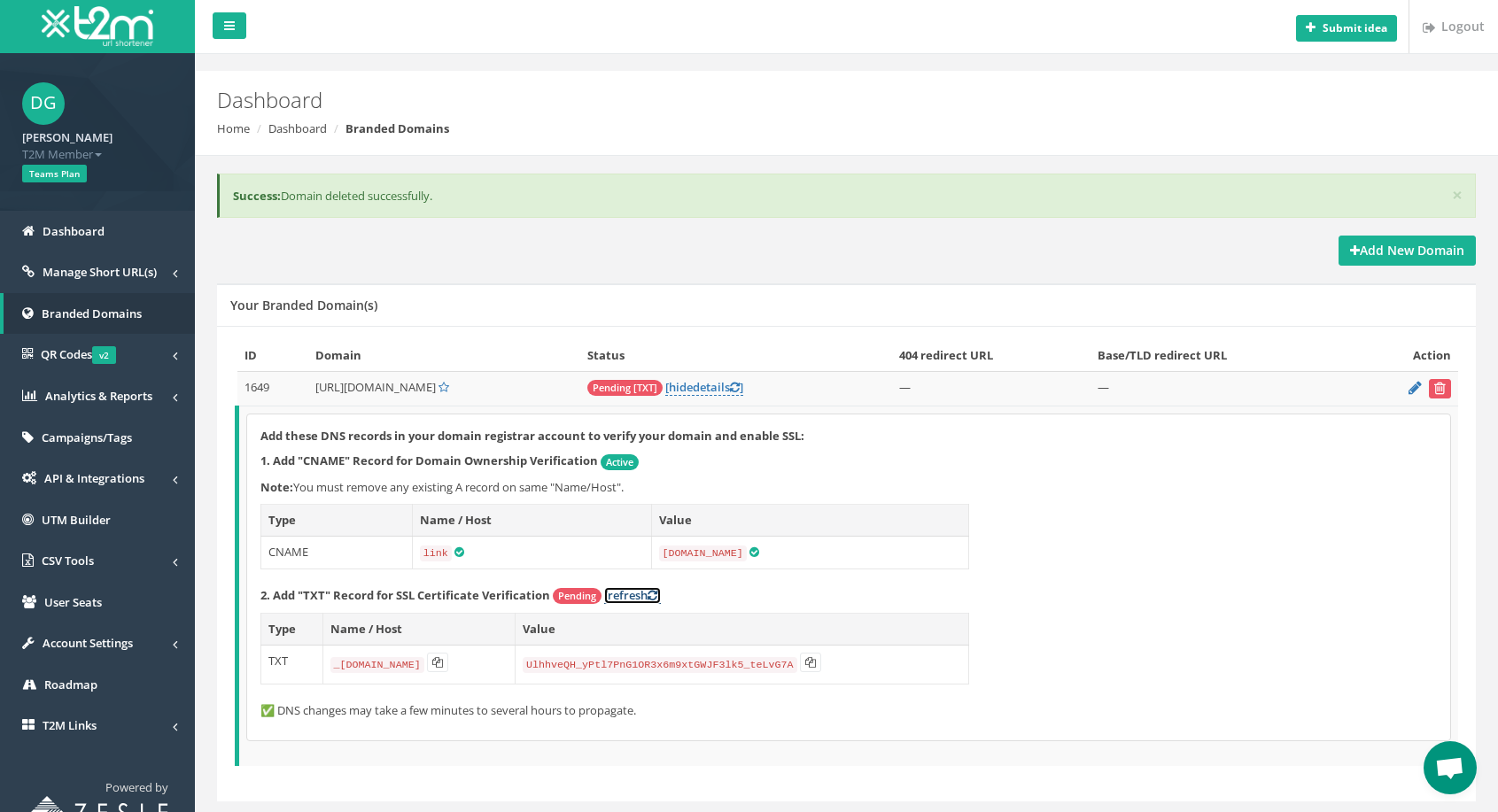
click at [647, 590] on link "[refresh ]" at bounding box center [633, 596] width 57 height 16
click at [448, 666] on button at bounding box center [437, 662] width 21 height 19
click at [581, 664] on code "UlhhveQH_yPtl7PnG1OR3x6m9xtGWJF3lk5_teLvG7A" at bounding box center [660, 664] width 275 height 16
click at [443, 663] on icon at bounding box center [438, 663] width 11 height 11
click at [816, 661] on icon at bounding box center [810, 663] width 11 height 11
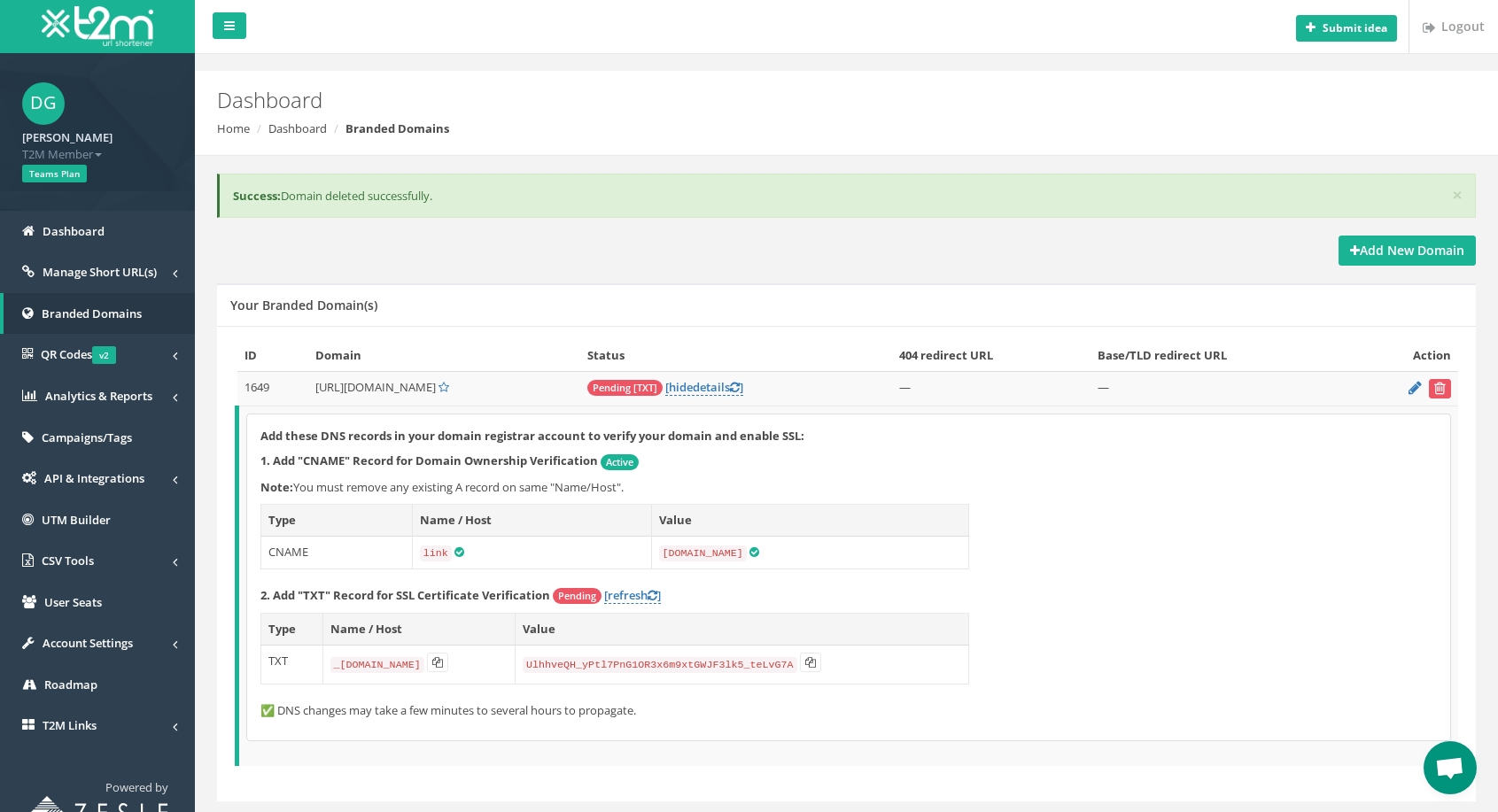
click at [647, 388] on span "Pending [TXT]" at bounding box center [625, 388] width 75 height 16
click at [663, 390] on span "Pending [TXT]" at bounding box center [625, 388] width 75 height 16
click at [663, 391] on span "Pending [TXT]" at bounding box center [625, 388] width 75 height 16
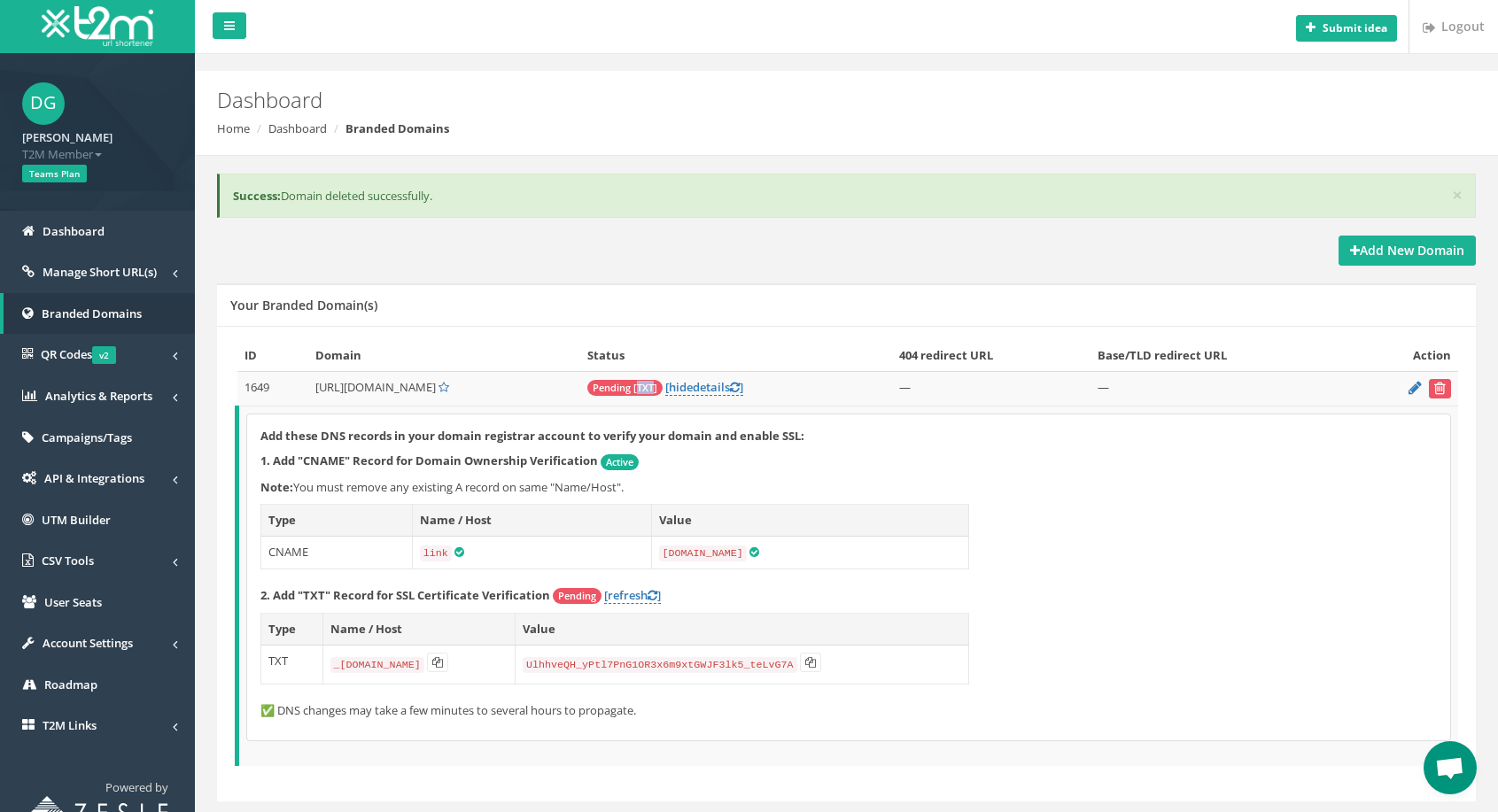
click at [663, 391] on span "Pending [TXT]" at bounding box center [625, 388] width 75 height 16
click at [644, 594] on link "[refresh ]" at bounding box center [633, 596] width 57 height 16
drag, startPoint x: 409, startPoint y: 594, endPoint x: 548, endPoint y: 595, distance: 139.0
click at [548, 595] on p "2. Add "TXT" Record for SSL Certificate Verification Pending [refresh ]" at bounding box center [848, 596] width 1176 height 17
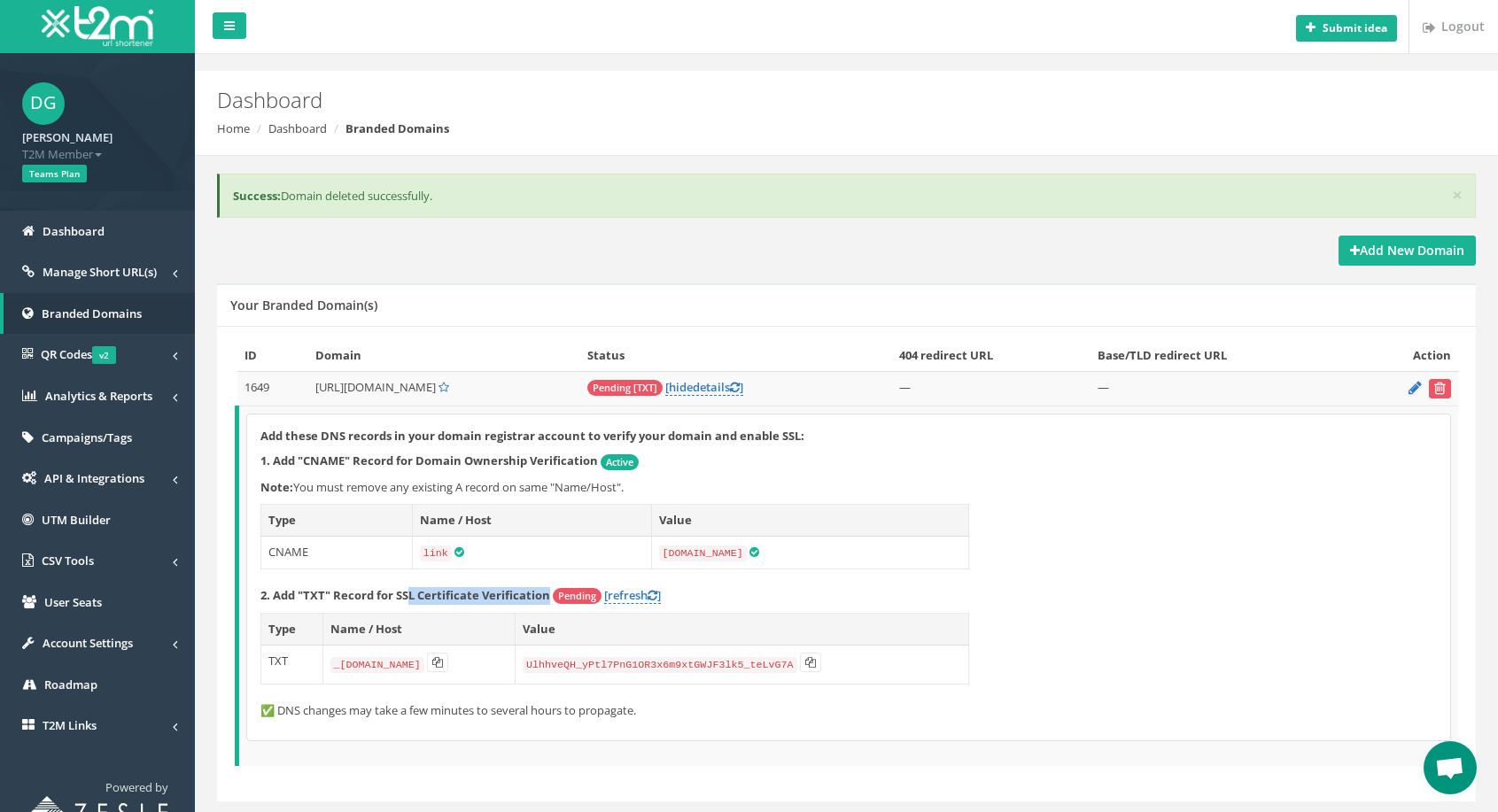
click at [547, 598] on strong "2. Add "TXT" Record for SSL Certificate Verification" at bounding box center [405, 595] width 290 height 16
drag, startPoint x: 549, startPoint y: 597, endPoint x: 420, endPoint y: 590, distance: 129.2
click at [420, 590] on p "2. Add "TXT" Record for SSL Certificate Verification Pending [refresh ]" at bounding box center [848, 596] width 1176 height 17
click at [630, 598] on link "[refresh ]" at bounding box center [633, 596] width 57 height 16
drag, startPoint x: 564, startPoint y: 663, endPoint x: 827, endPoint y: 663, distance: 263.0
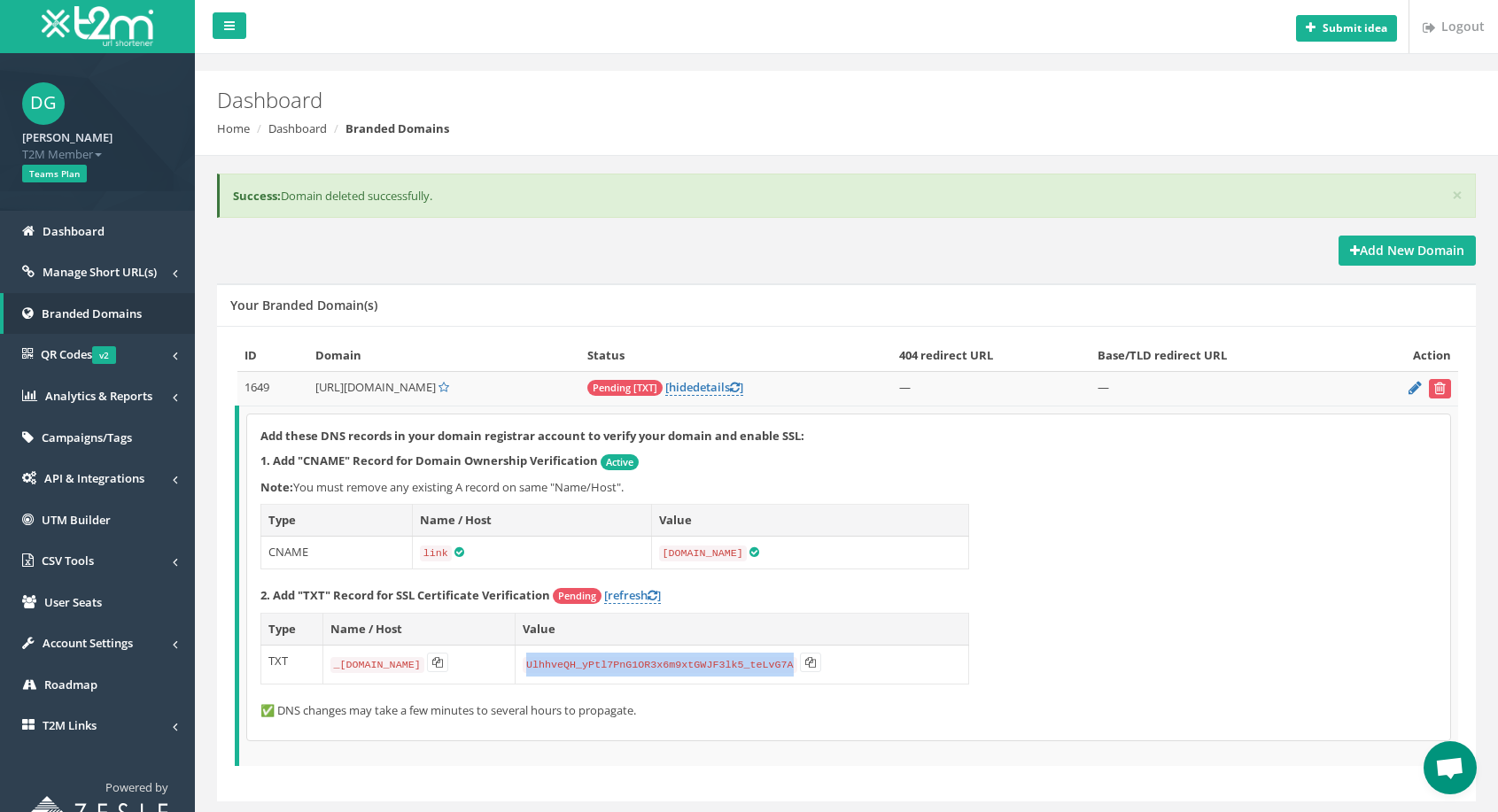
click at [798, 663] on code "UlhhveQH_yPtl7PnG1OR3x6m9xtGWJF3lk5_teLvG7A" at bounding box center [660, 664] width 275 height 16
drag, startPoint x: 423, startPoint y: 664, endPoint x: 457, endPoint y: 662, distance: 34.1
click at [457, 662] on td "_[DOMAIN_NAME]" at bounding box center [419, 664] width 193 height 39
click at [656, 596] on icon at bounding box center [652, 596] width 10 height 12
click at [427, 554] on code "link" at bounding box center [435, 553] width 32 height 16
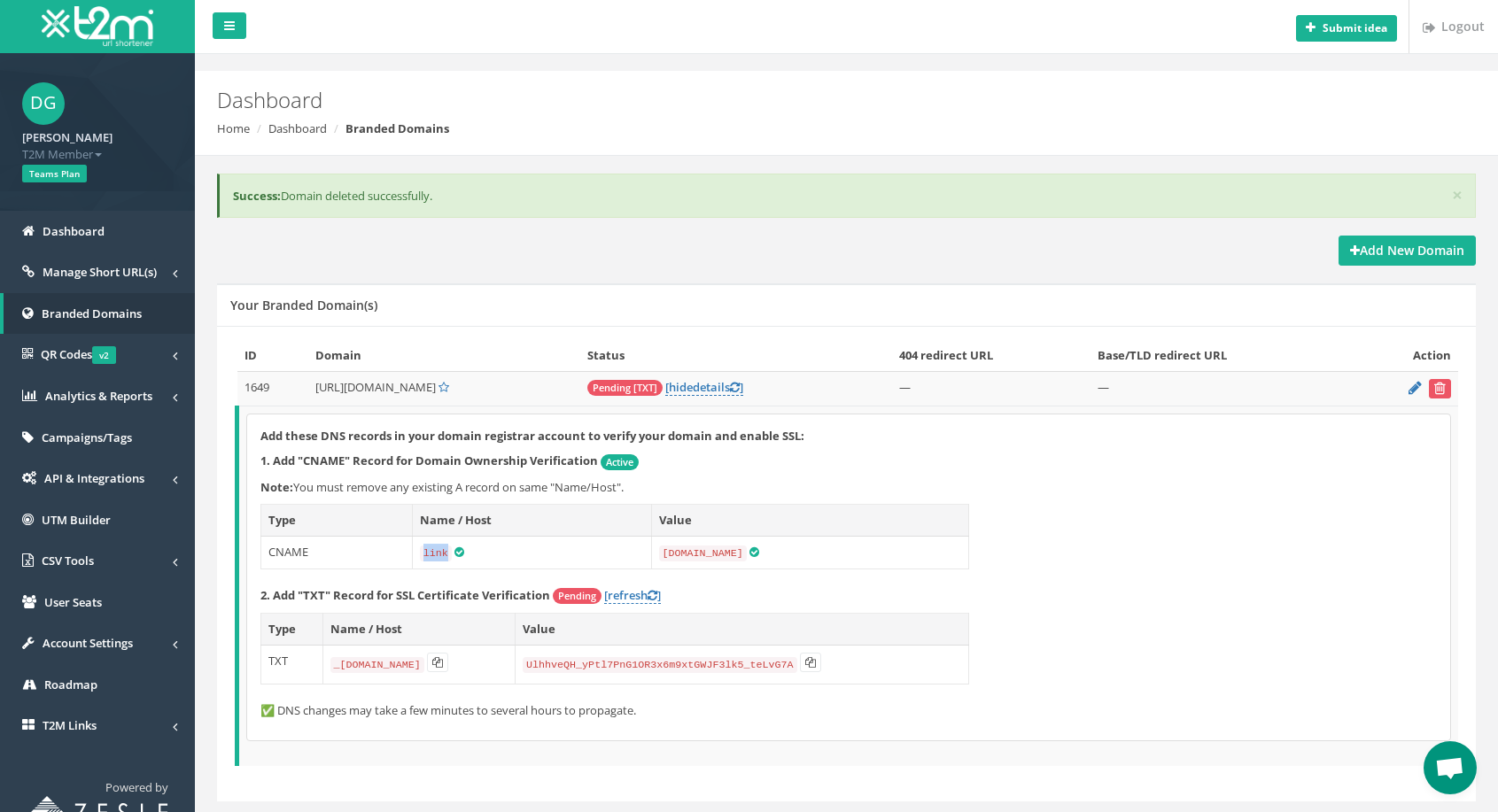
click at [427, 554] on code "link" at bounding box center [435, 553] width 32 height 16
click at [743, 390] on link "[ hide details ]" at bounding box center [704, 388] width 78 height 16
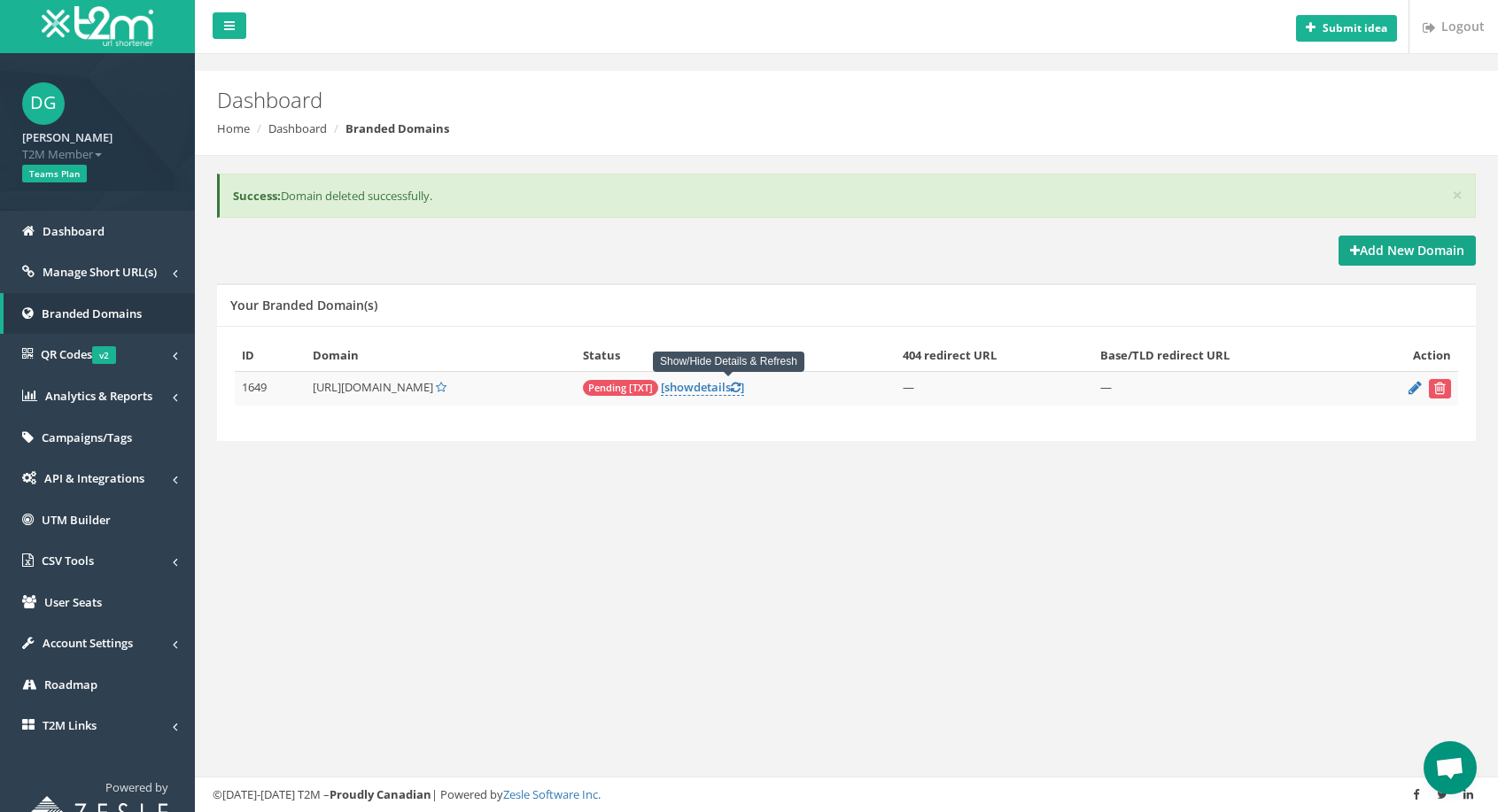
click at [1428, 254] on strong "Add New Domain" at bounding box center [1407, 250] width 115 height 16
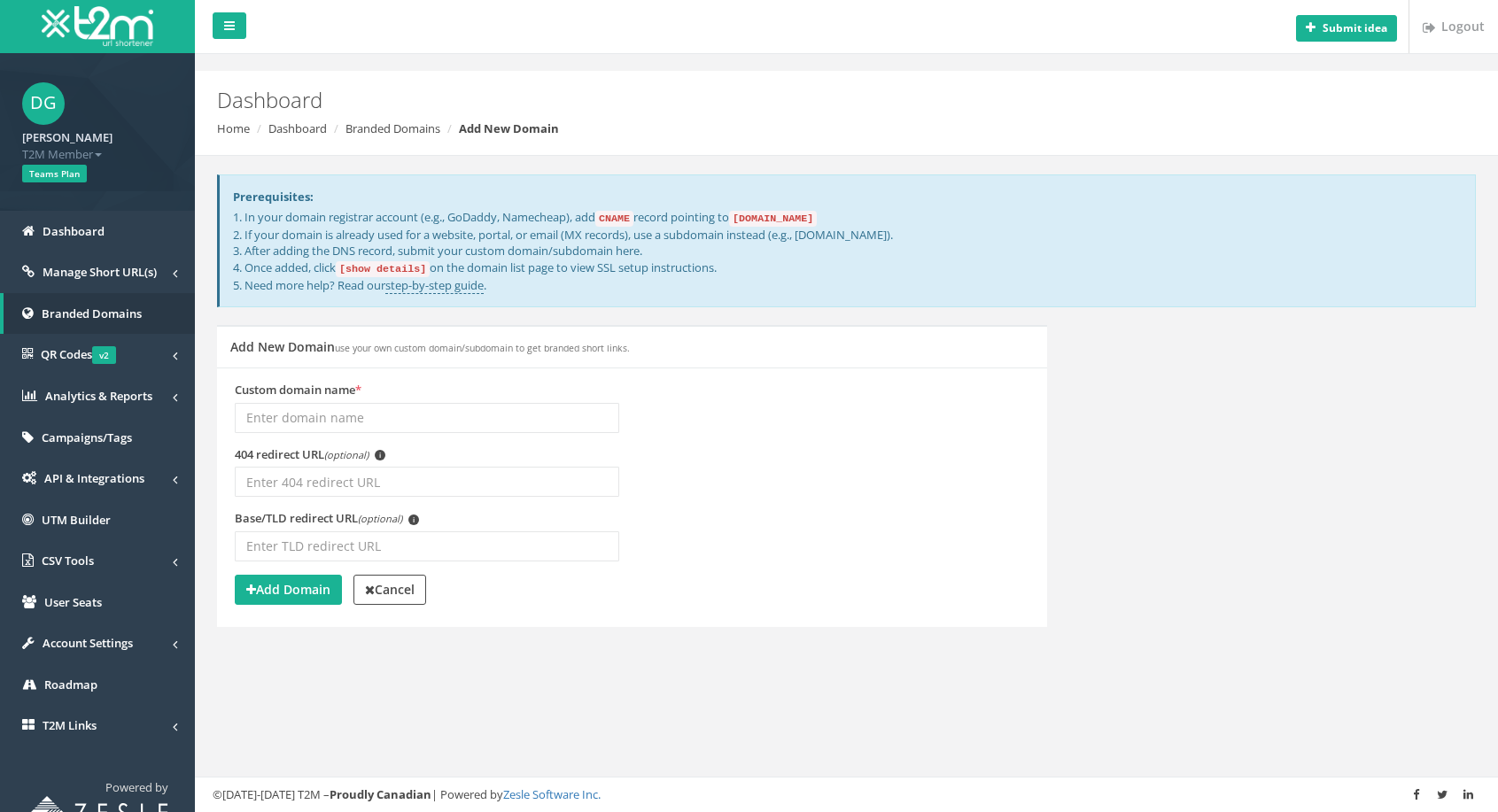
click at [375, 414] on input "Custom domain name *" at bounding box center [426, 418] width 384 height 30
click at [241, 415] on input "link" at bounding box center [426, 418] width 384 height 30
click at [268, 419] on input "[DOMAIN_NAME]" at bounding box center [426, 418] width 384 height 30
click at [292, 591] on strong "Add Domain" at bounding box center [289, 589] width 84 height 16
click at [311, 593] on strong "Add Domain" at bounding box center [289, 589] width 84 height 16
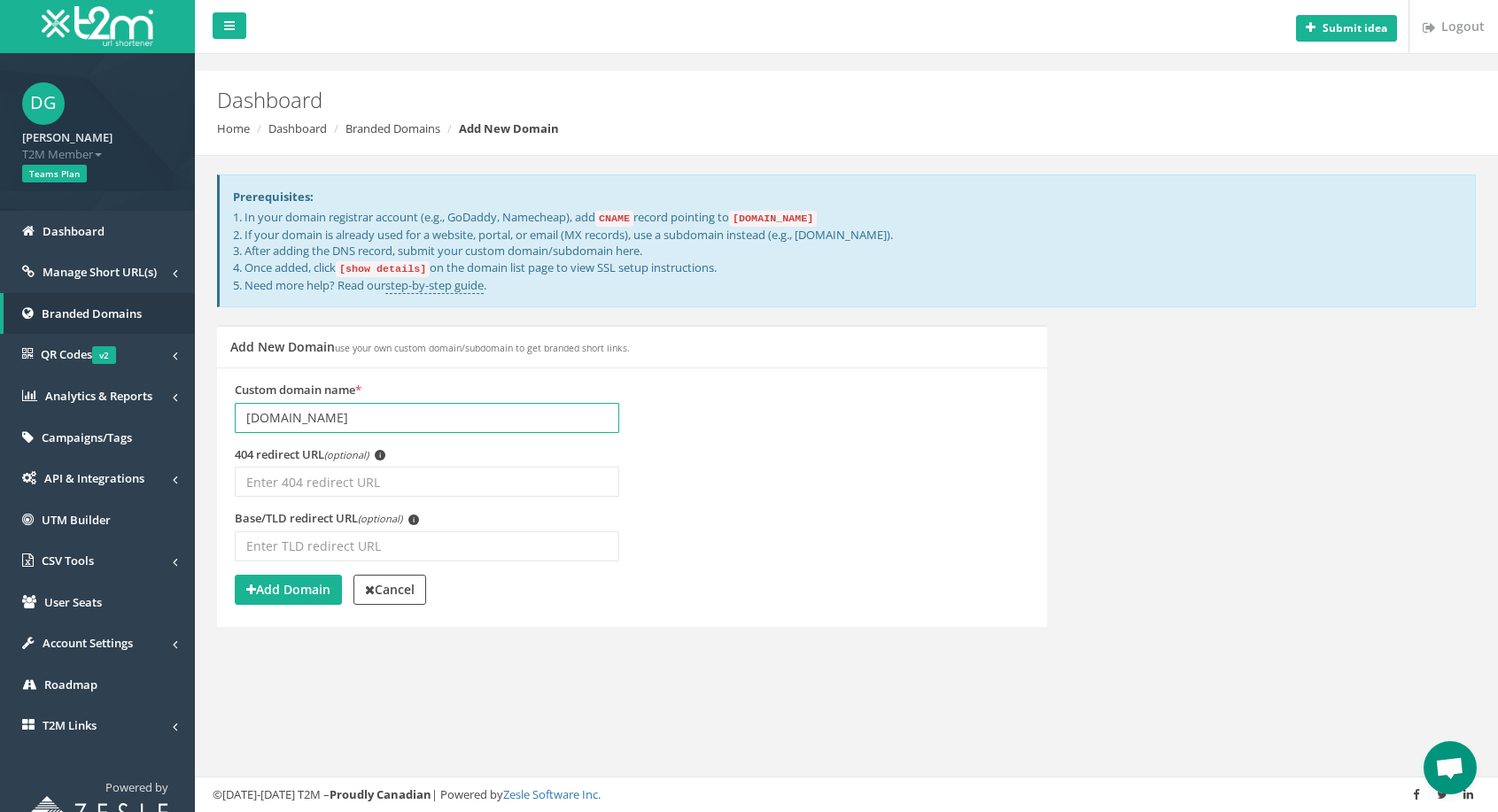
click at [384, 428] on input "link2.jampang.mobi" at bounding box center [426, 418] width 384 height 30
type input "link2.jampang.mobi"
click at [281, 584] on strong "Add Domain" at bounding box center [289, 589] width 84 height 16
click at [302, 592] on strong "Add Domain" at bounding box center [289, 589] width 84 height 16
click at [302, 591] on strong "Add Domain" at bounding box center [289, 589] width 84 height 16
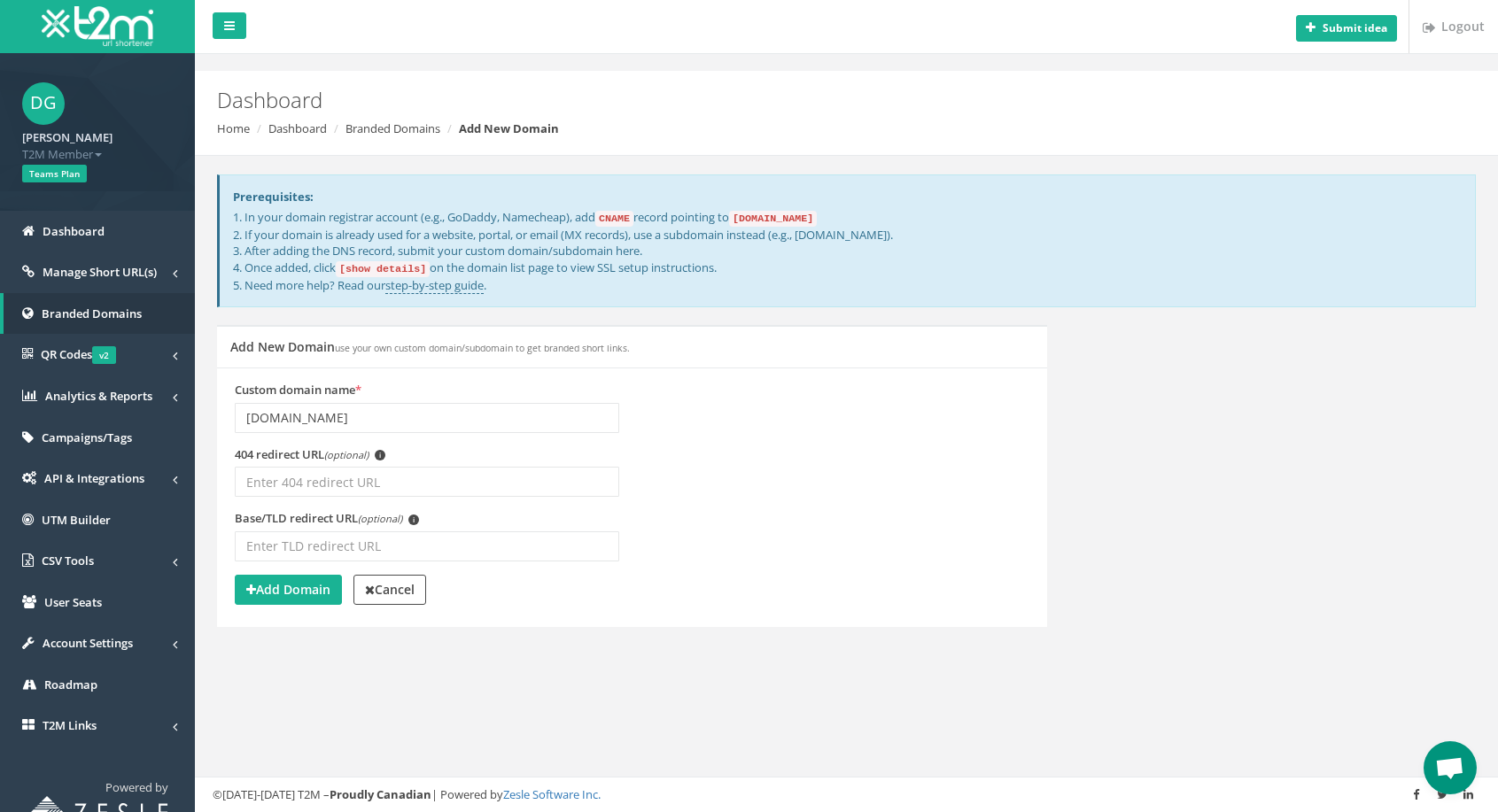
click at [282, 643] on div "Add New Domain use your own custom domain/subdomain to get branded short links.…" at bounding box center [632, 488] width 856 height 324
click at [112, 310] on span "Branded Domains" at bounding box center [91, 313] width 100 height 16
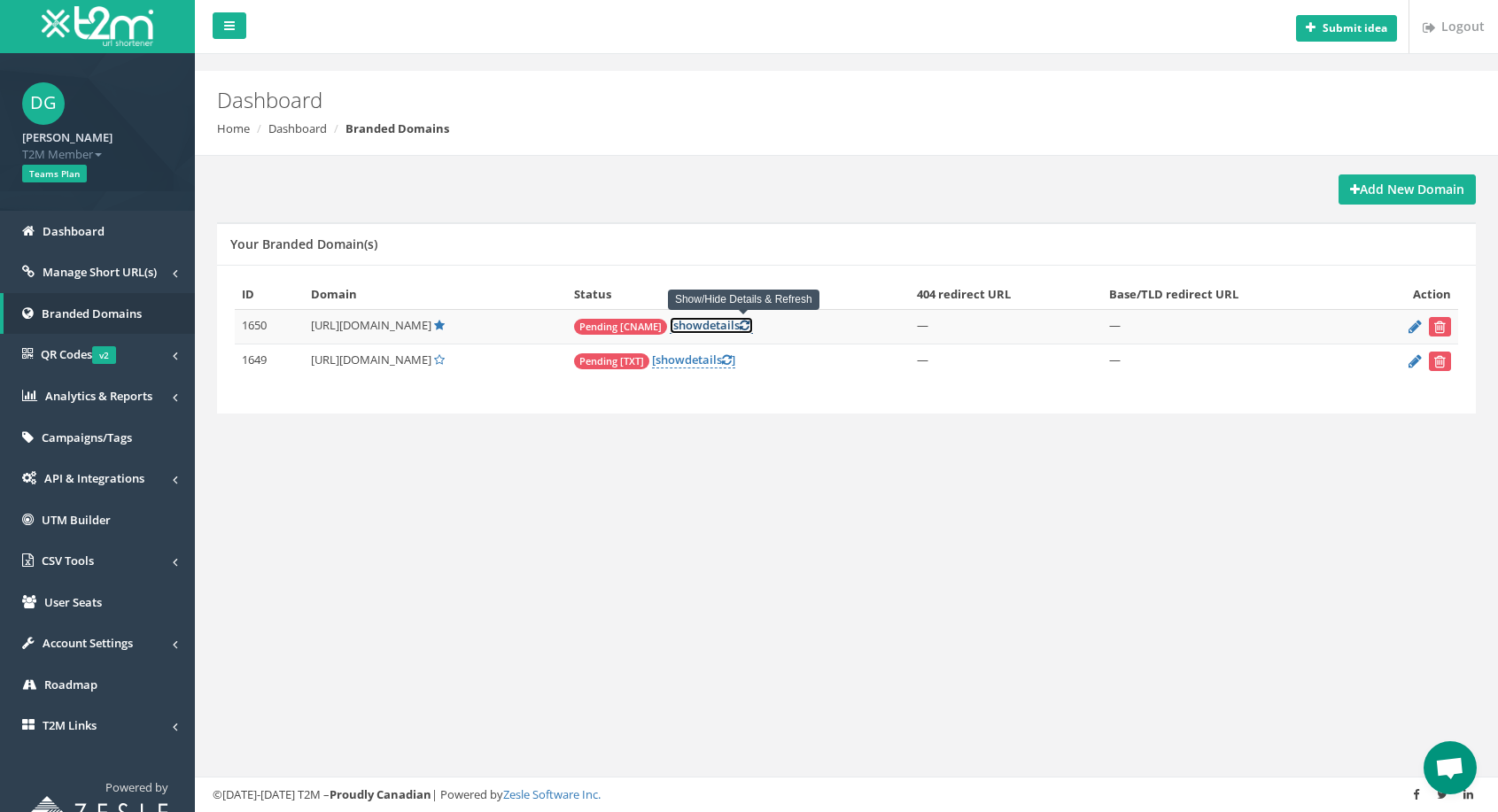
click at [702, 331] on span "show" at bounding box center [688, 324] width 29 height 16
click at [753, 332] on link "[ show details ]" at bounding box center [710, 325] width 83 height 16
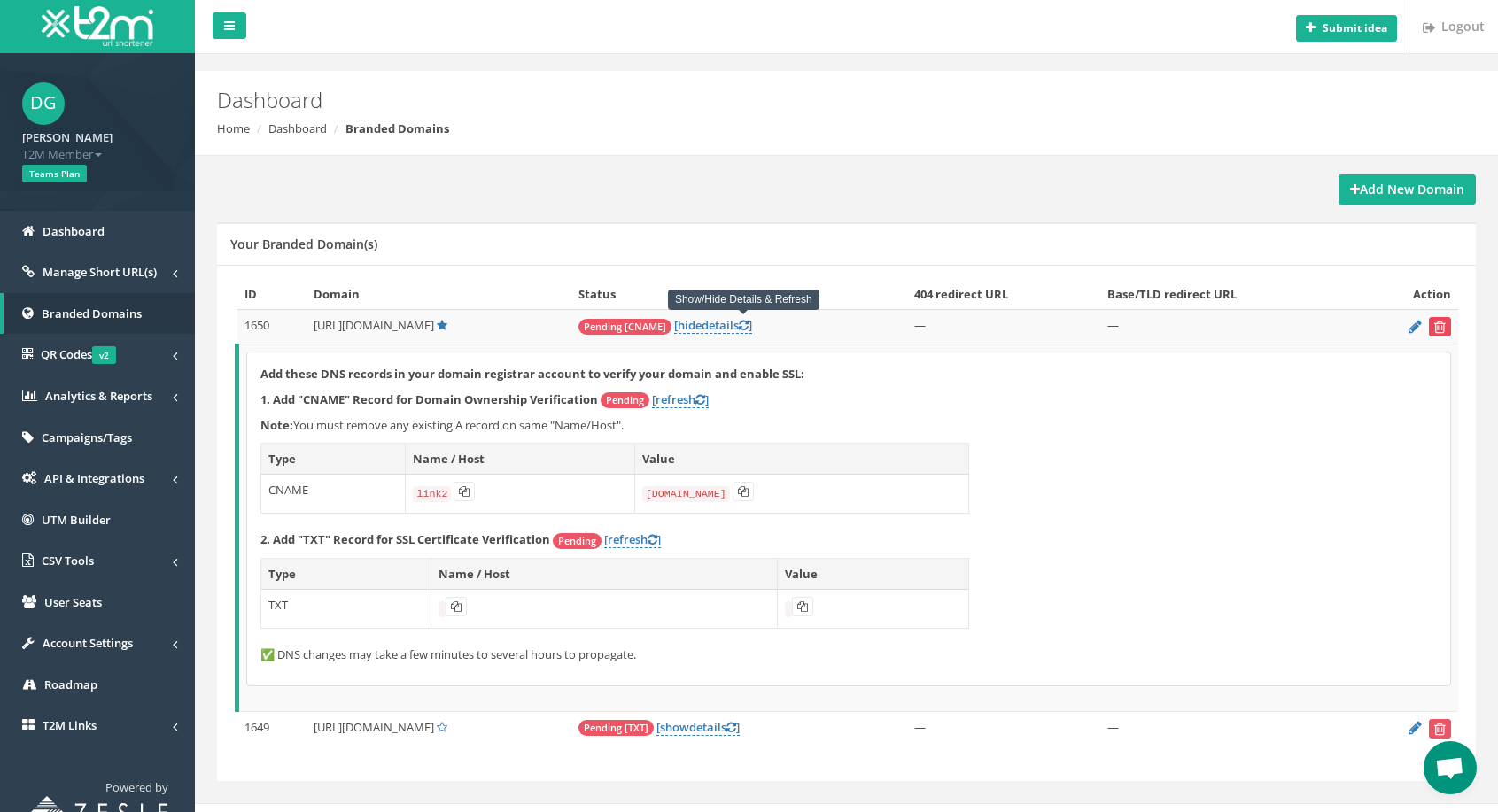
click at [1448, 326] on button "submit" at bounding box center [1440, 326] width 22 height 19
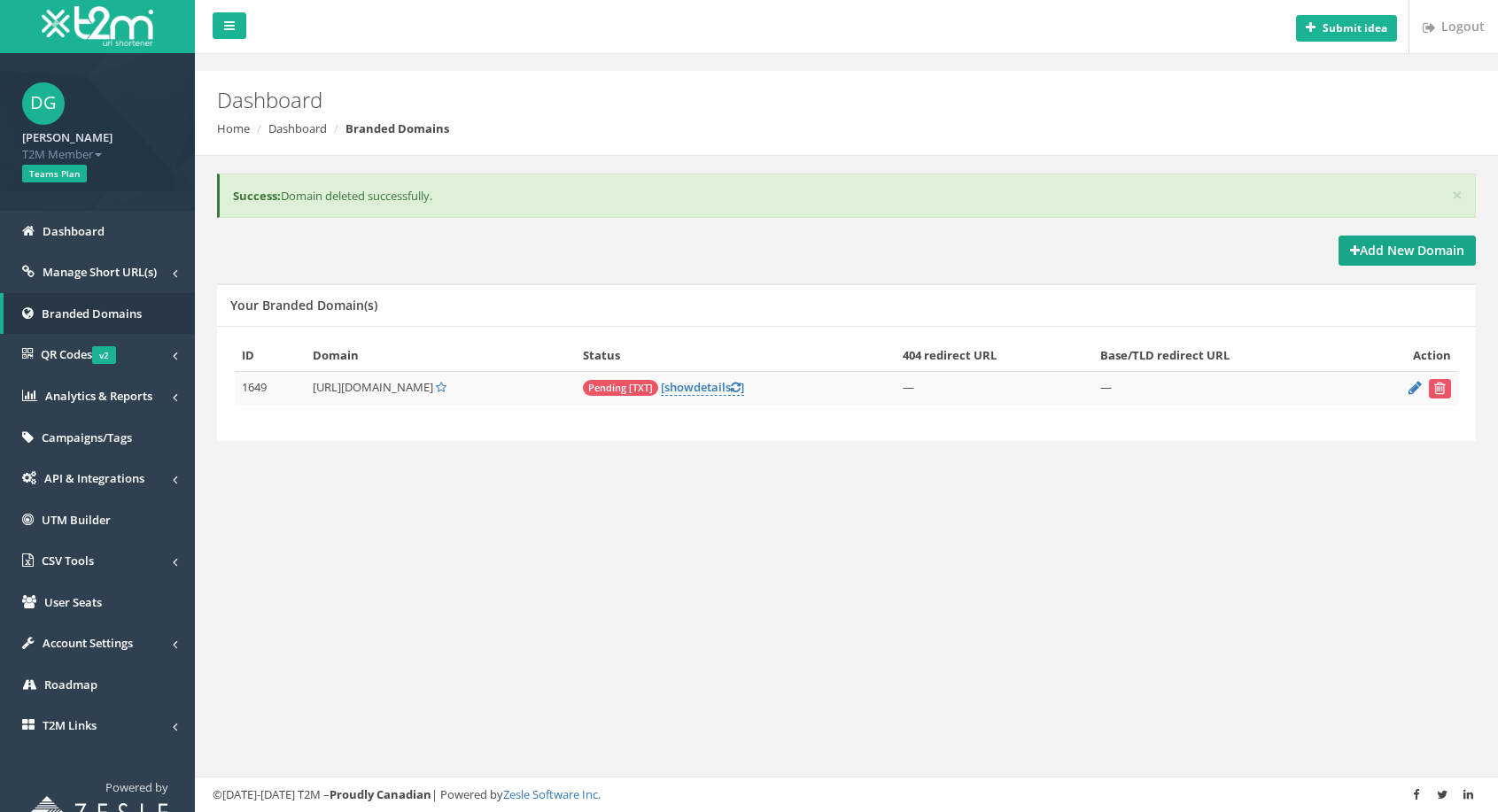
click at [1371, 251] on strong "Add New Domain" at bounding box center [1407, 250] width 115 height 16
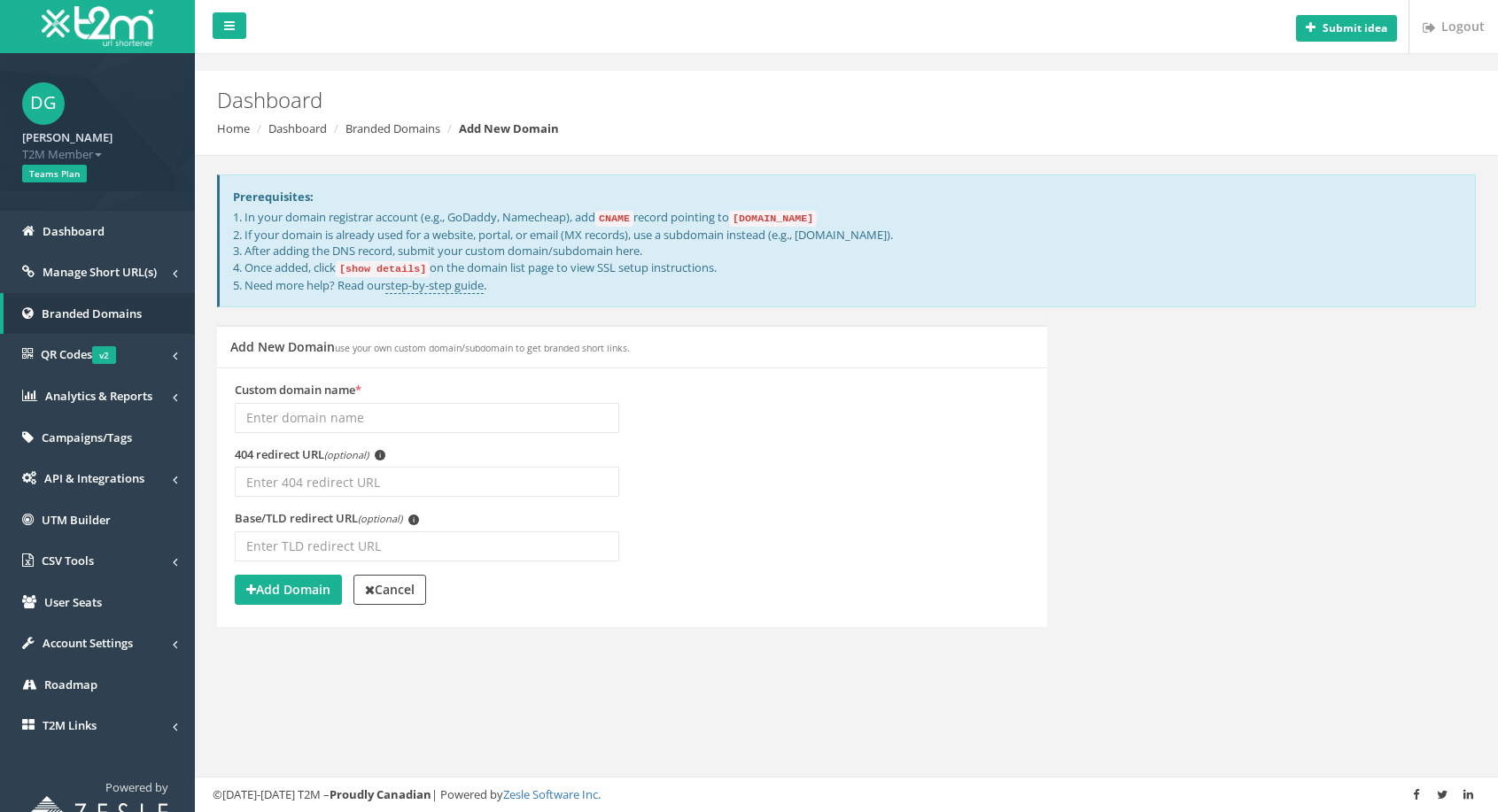
click at [368, 412] on input "Custom domain name *" at bounding box center [426, 418] width 384 height 30
type input "[DOMAIN_NAME]"
click at [280, 591] on strong "Add Domain" at bounding box center [289, 589] width 84 height 16
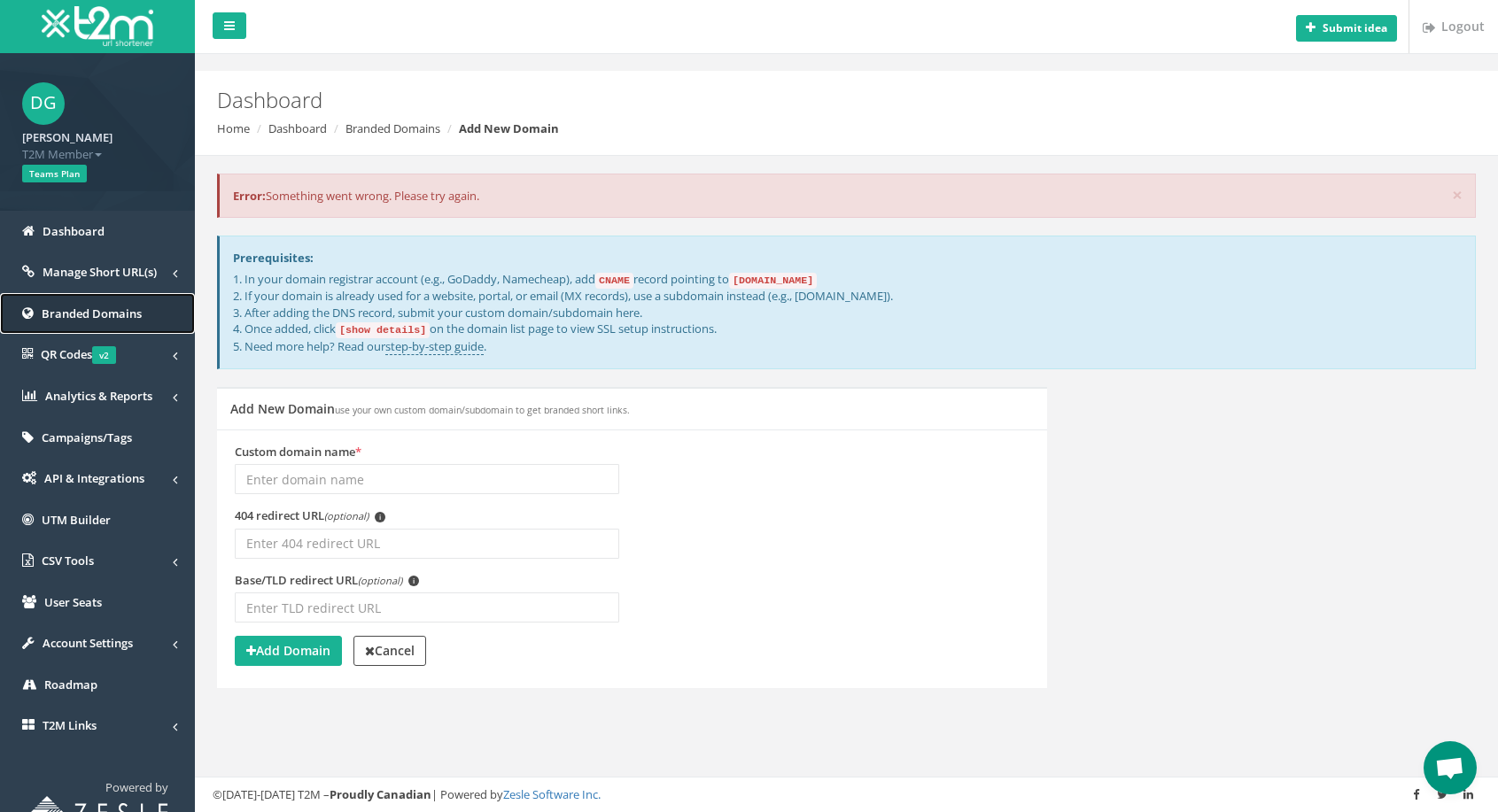
click at [110, 313] on span "Branded Domains" at bounding box center [91, 313] width 100 height 16
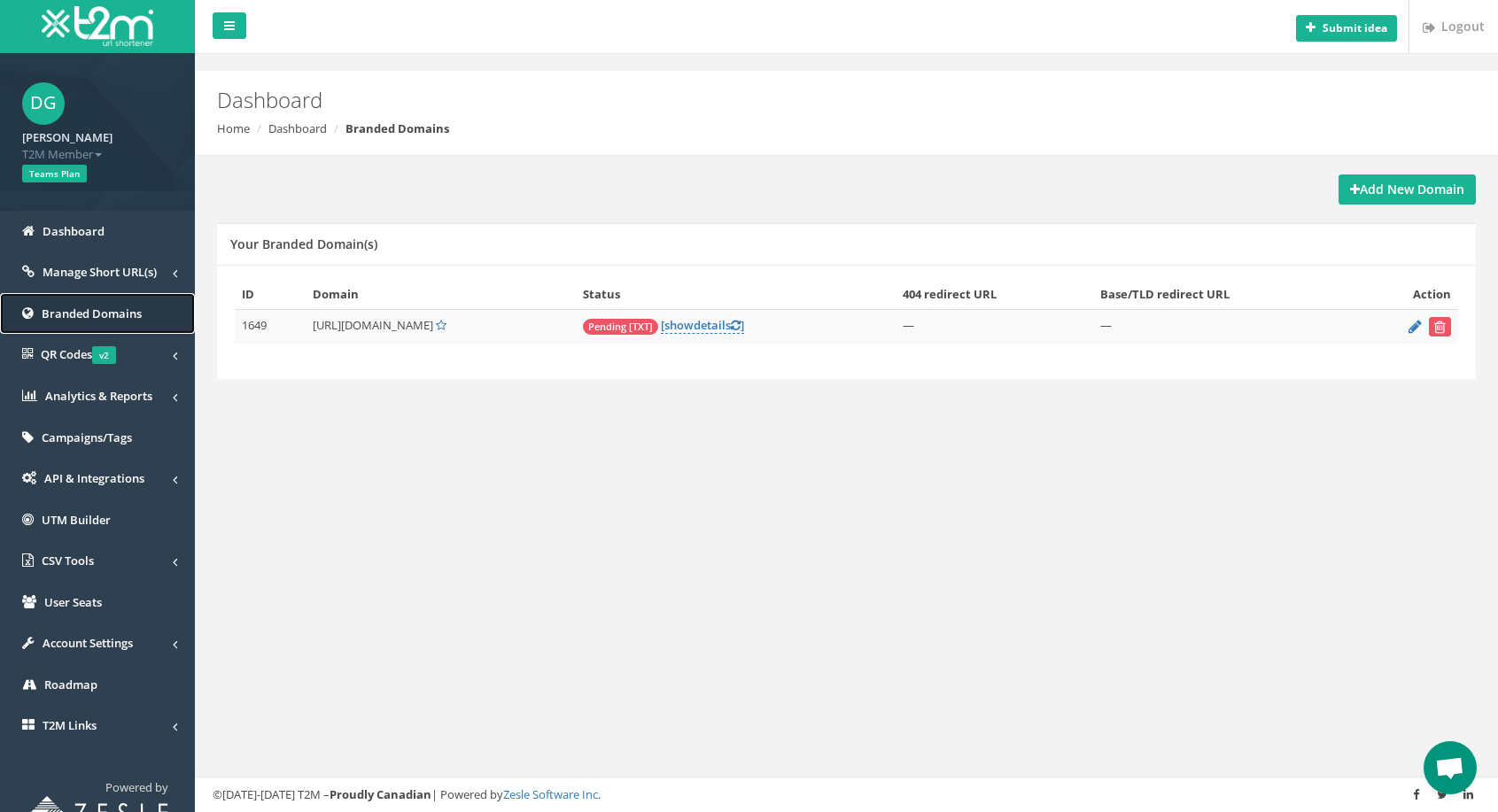
click at [83, 315] on span "Branded Domains" at bounding box center [91, 313] width 100 height 16
click at [1417, 188] on strong "Add New Domain" at bounding box center [1407, 189] width 115 height 16
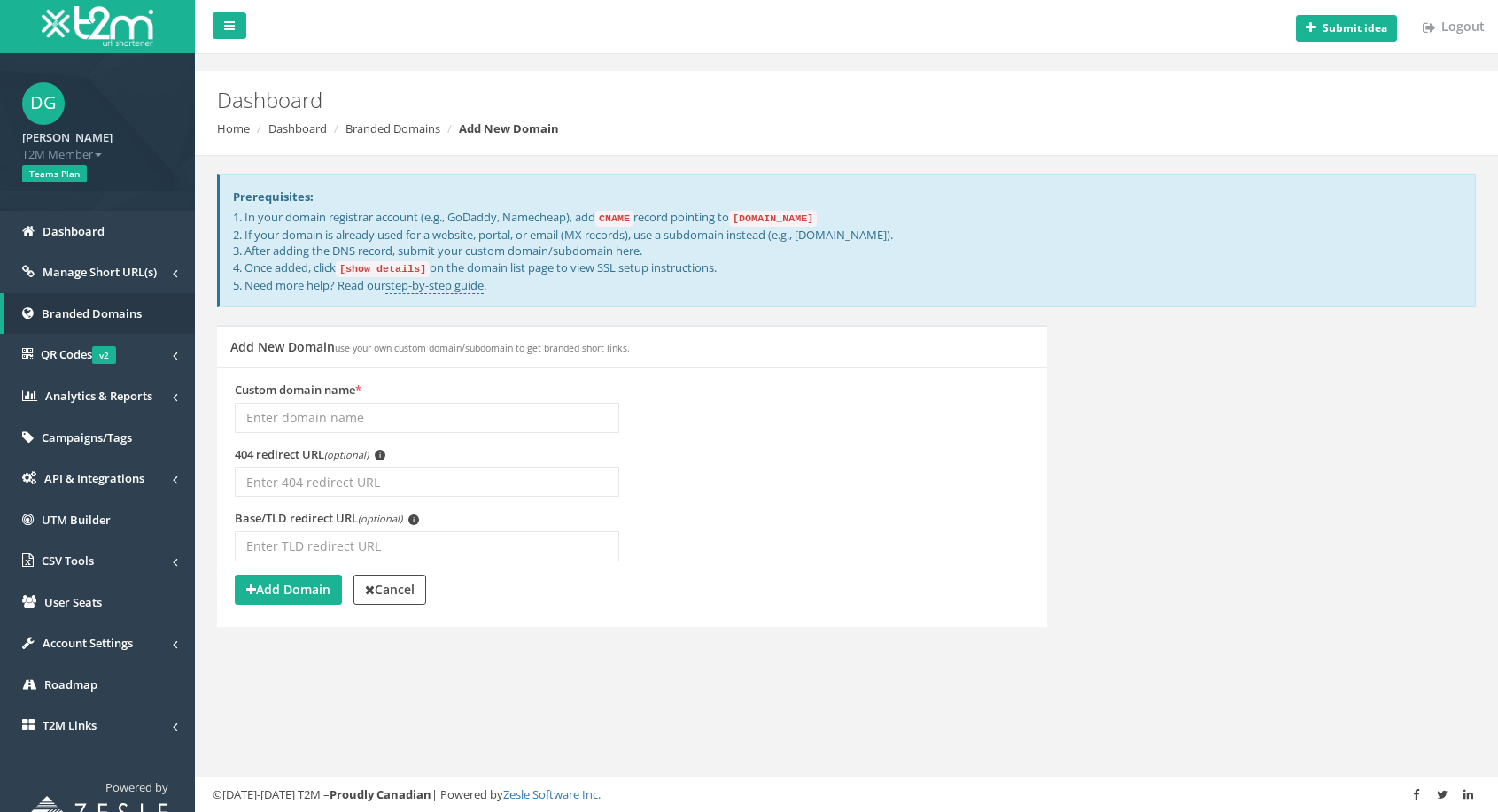
click at [467, 410] on input "Custom domain name *" at bounding box center [426, 418] width 384 height 30
type input "[DOMAIN_NAME]"
click at [325, 582] on strong "Add Domain" at bounding box center [289, 589] width 84 height 16
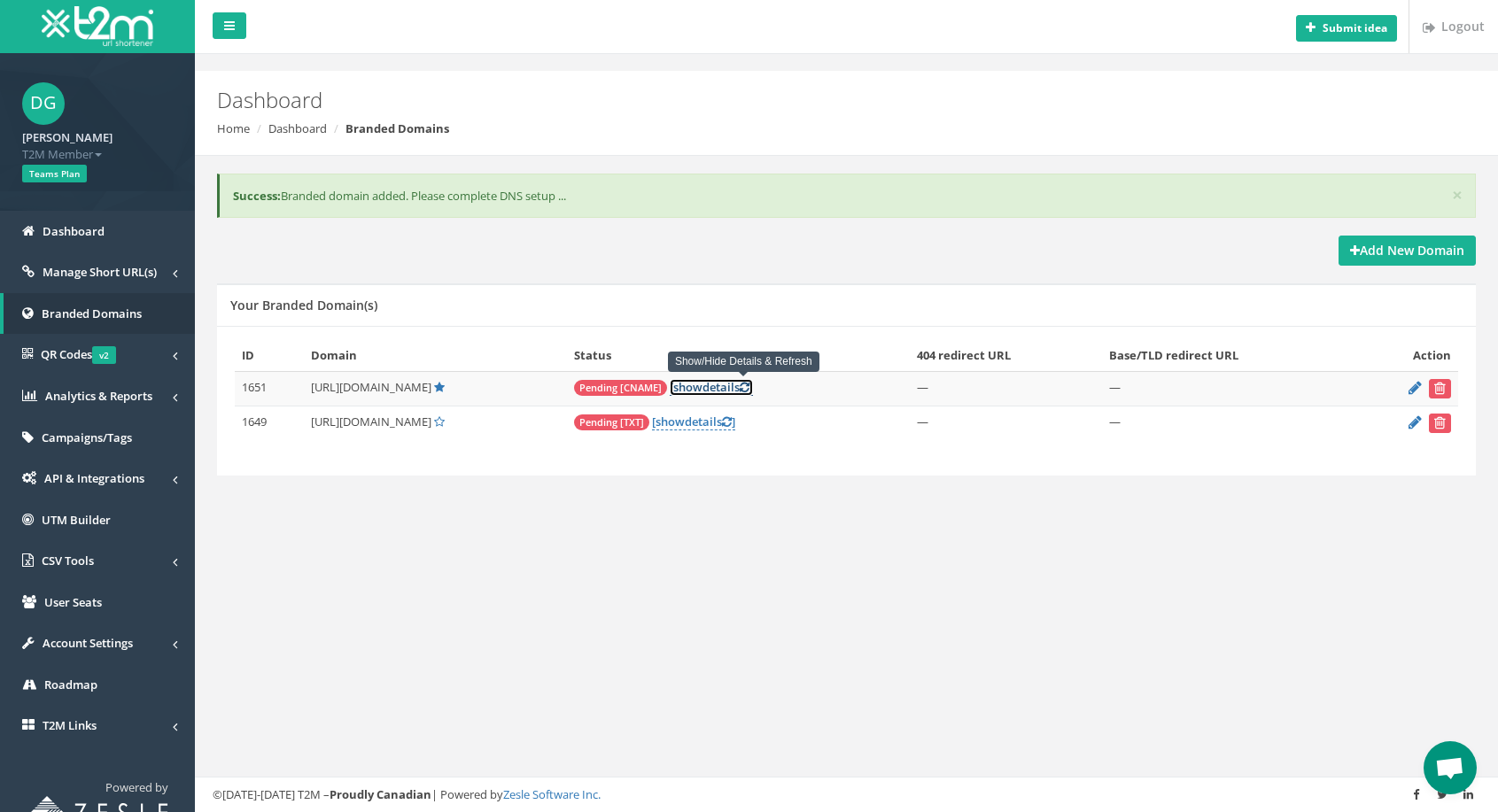
click at [750, 390] on link "[ show details ]" at bounding box center [710, 388] width 83 height 16
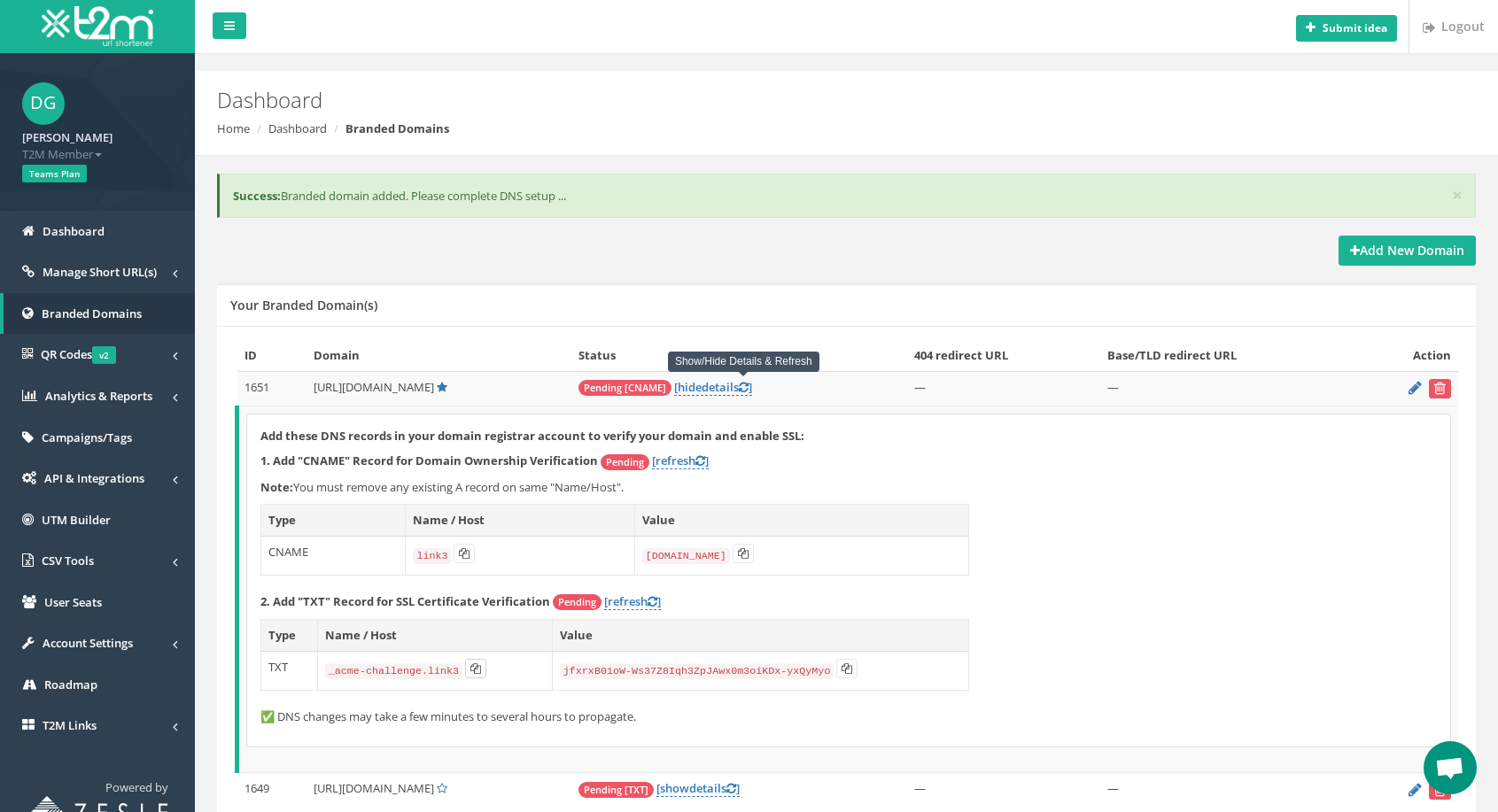
click at [479, 674] on button at bounding box center [475, 668] width 21 height 19
click at [850, 669] on icon at bounding box center [847, 669] width 11 height 11
click at [736, 559] on button at bounding box center [743, 553] width 21 height 19
click at [459, 554] on icon at bounding box center [465, 554] width 11 height 11
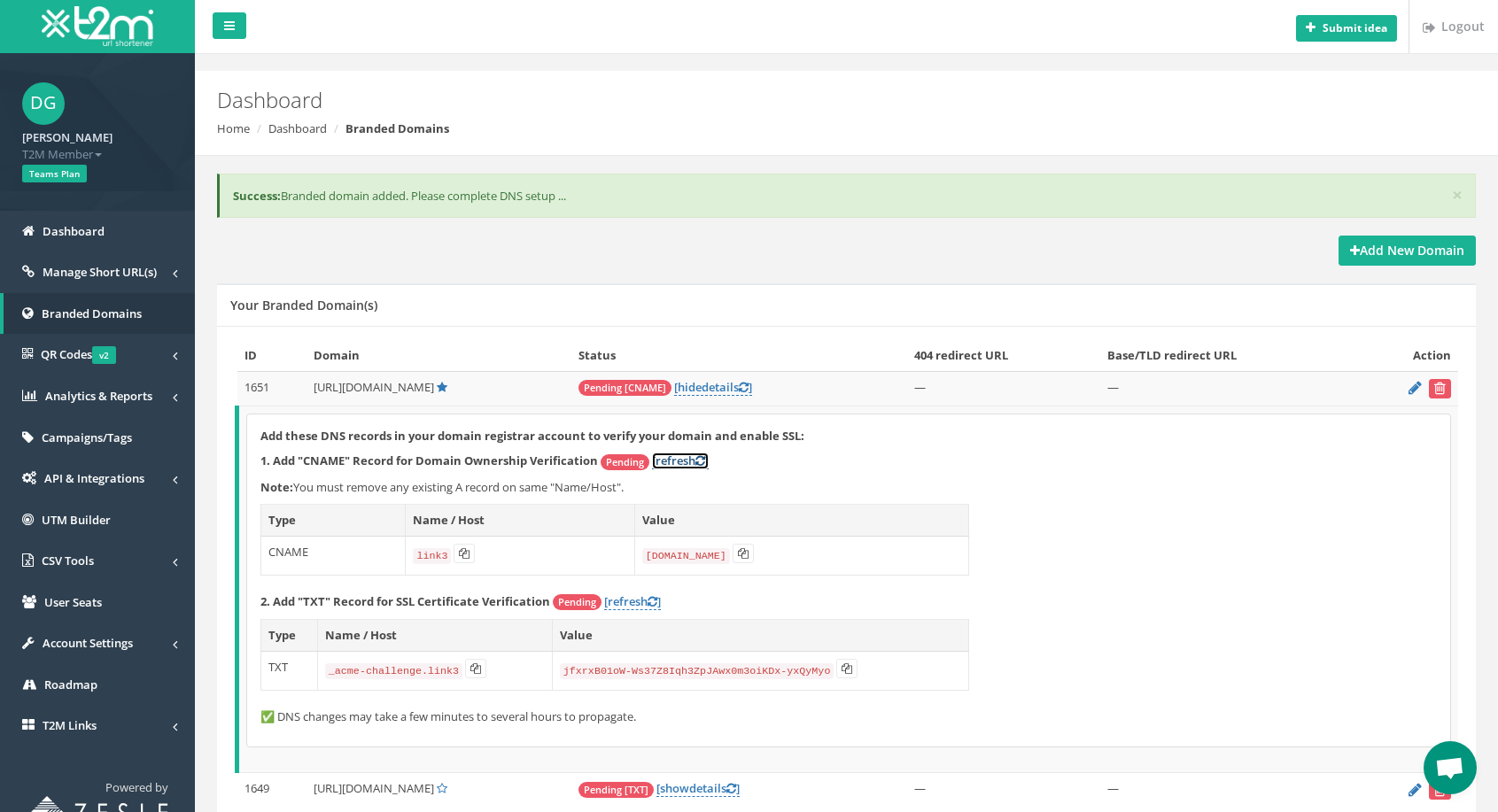
click at [687, 466] on link "[refresh ]" at bounding box center [680, 461] width 57 height 16
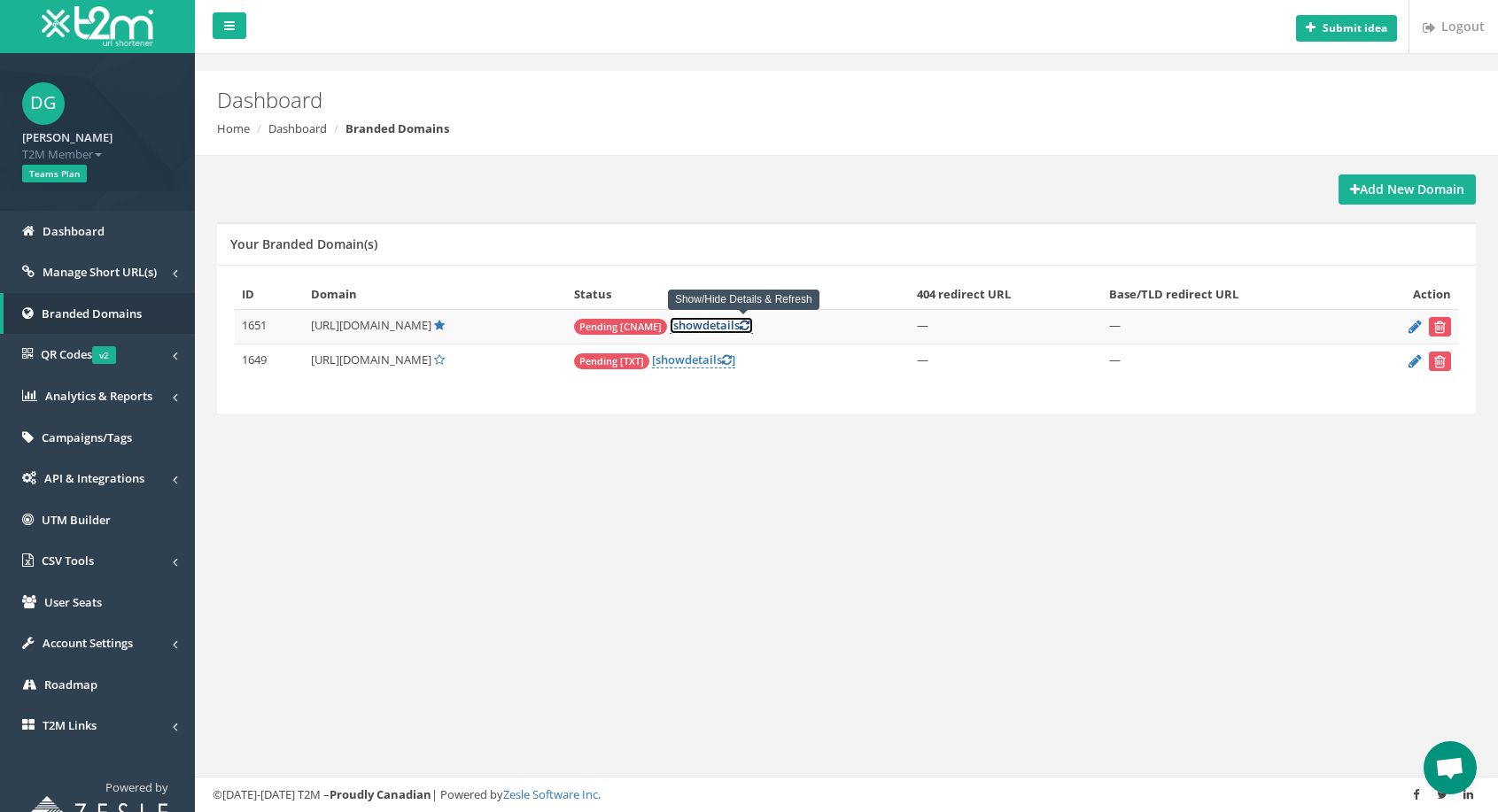
click at [753, 325] on link "[ show details ]" at bounding box center [710, 325] width 83 height 16
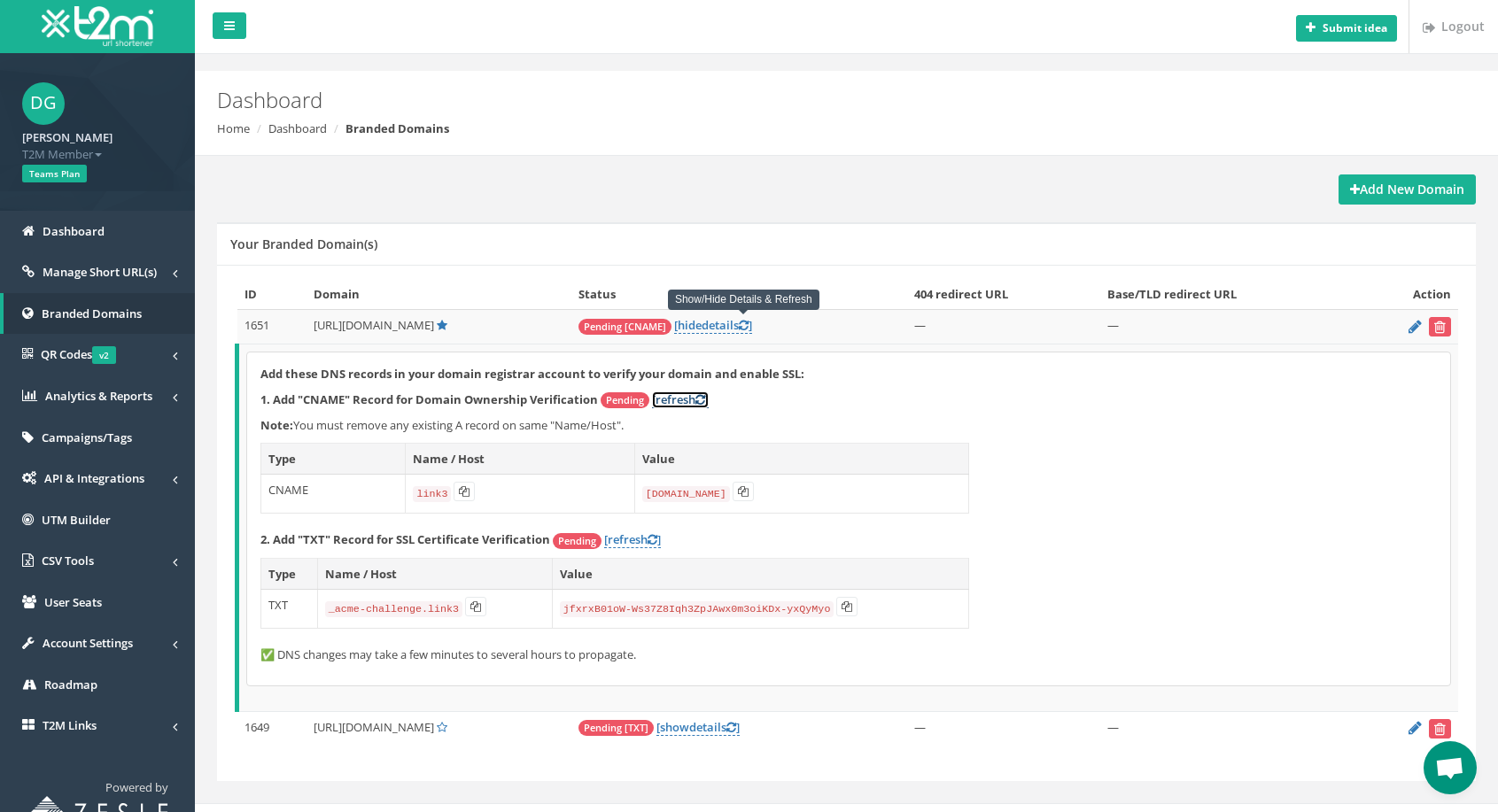
click at [686, 400] on link "[refresh ]" at bounding box center [680, 400] width 57 height 16
click at [749, 323] on link "[ hide details ]" at bounding box center [712, 325] width 78 height 16
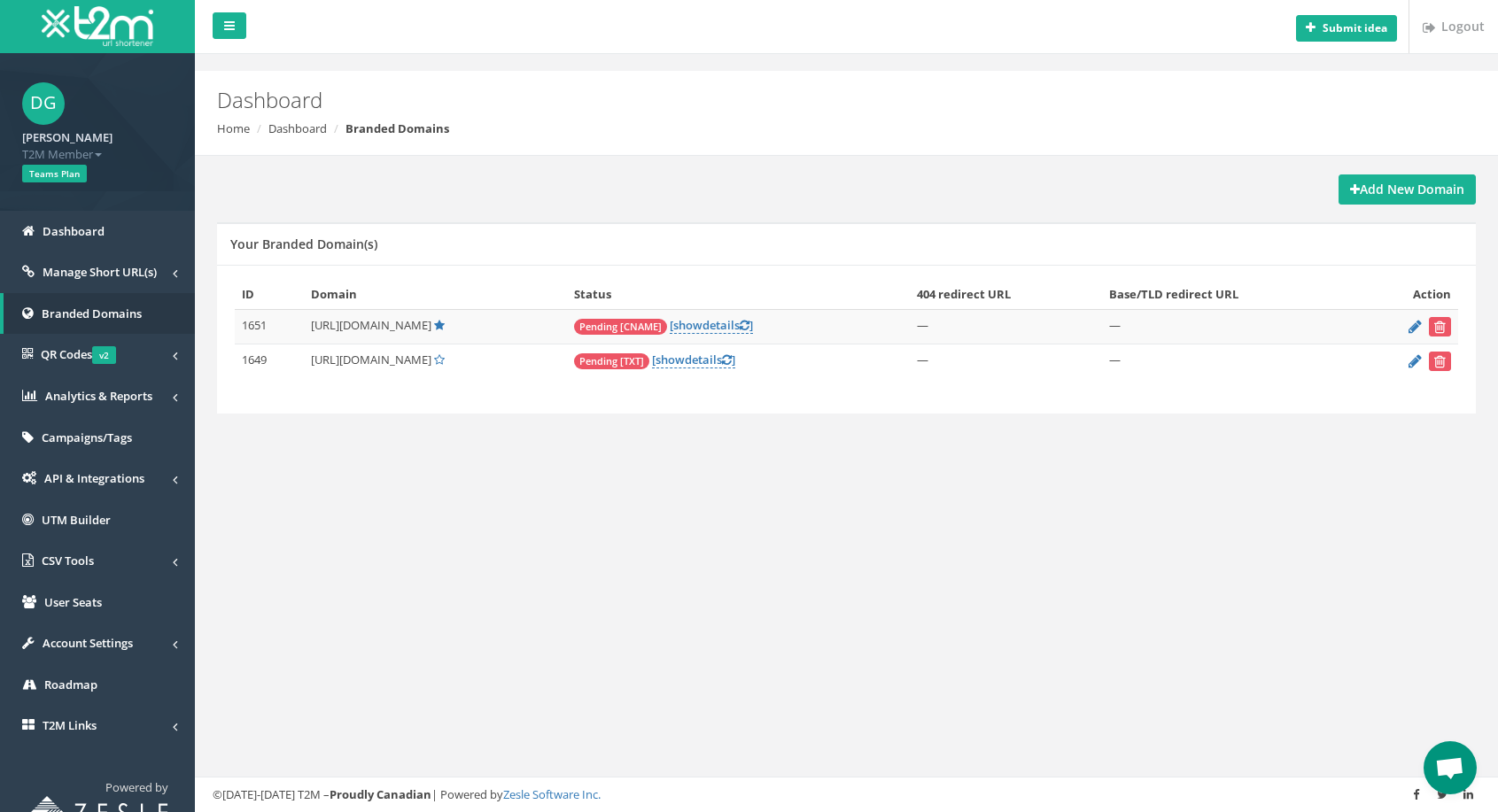
drag, startPoint x: 346, startPoint y: 362, endPoint x: 413, endPoint y: 363, distance: 67.0
click at [413, 363] on span "[URL][DOMAIN_NAME]" at bounding box center [370, 359] width 120 height 16
drag, startPoint x: 344, startPoint y: 362, endPoint x: 443, endPoint y: 366, distance: 99.1
click at [432, 366] on span "http://link.jampang.mobi/" at bounding box center [370, 359] width 120 height 16
click at [702, 328] on span "show" at bounding box center [688, 324] width 29 height 16
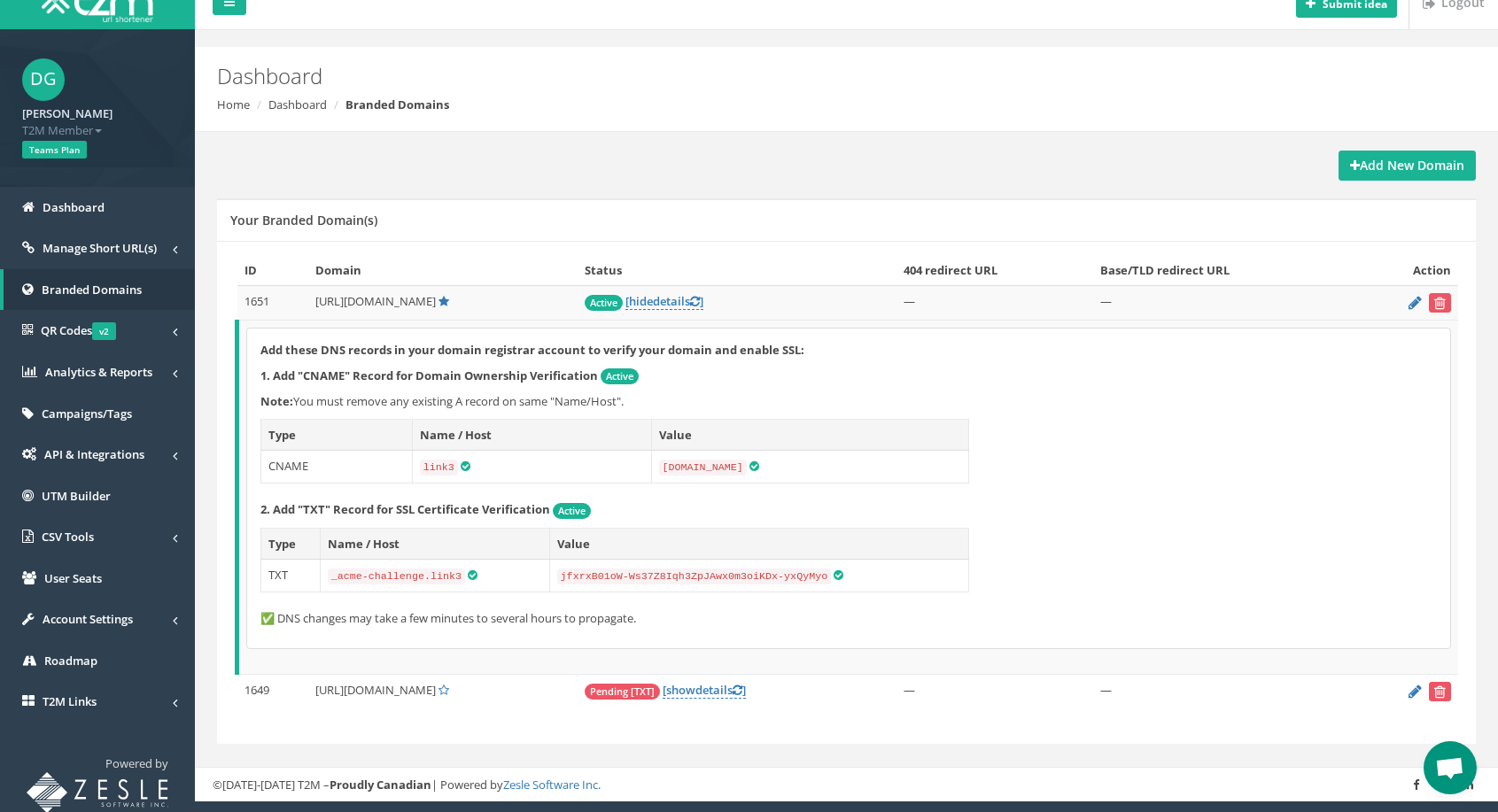
scroll to position [25, 0]
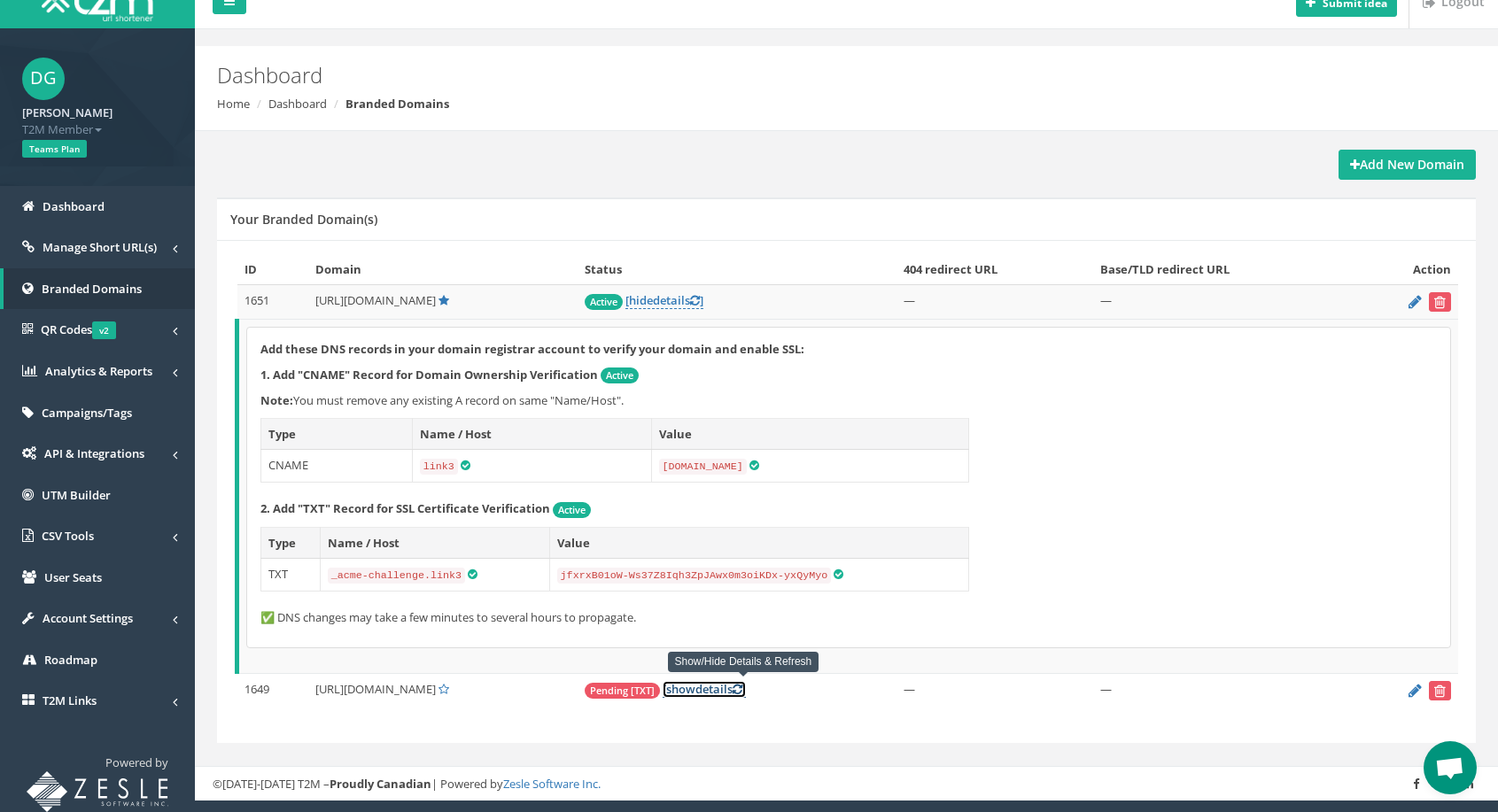
click at [746, 686] on link "[ show details ]" at bounding box center [704, 689] width 83 height 16
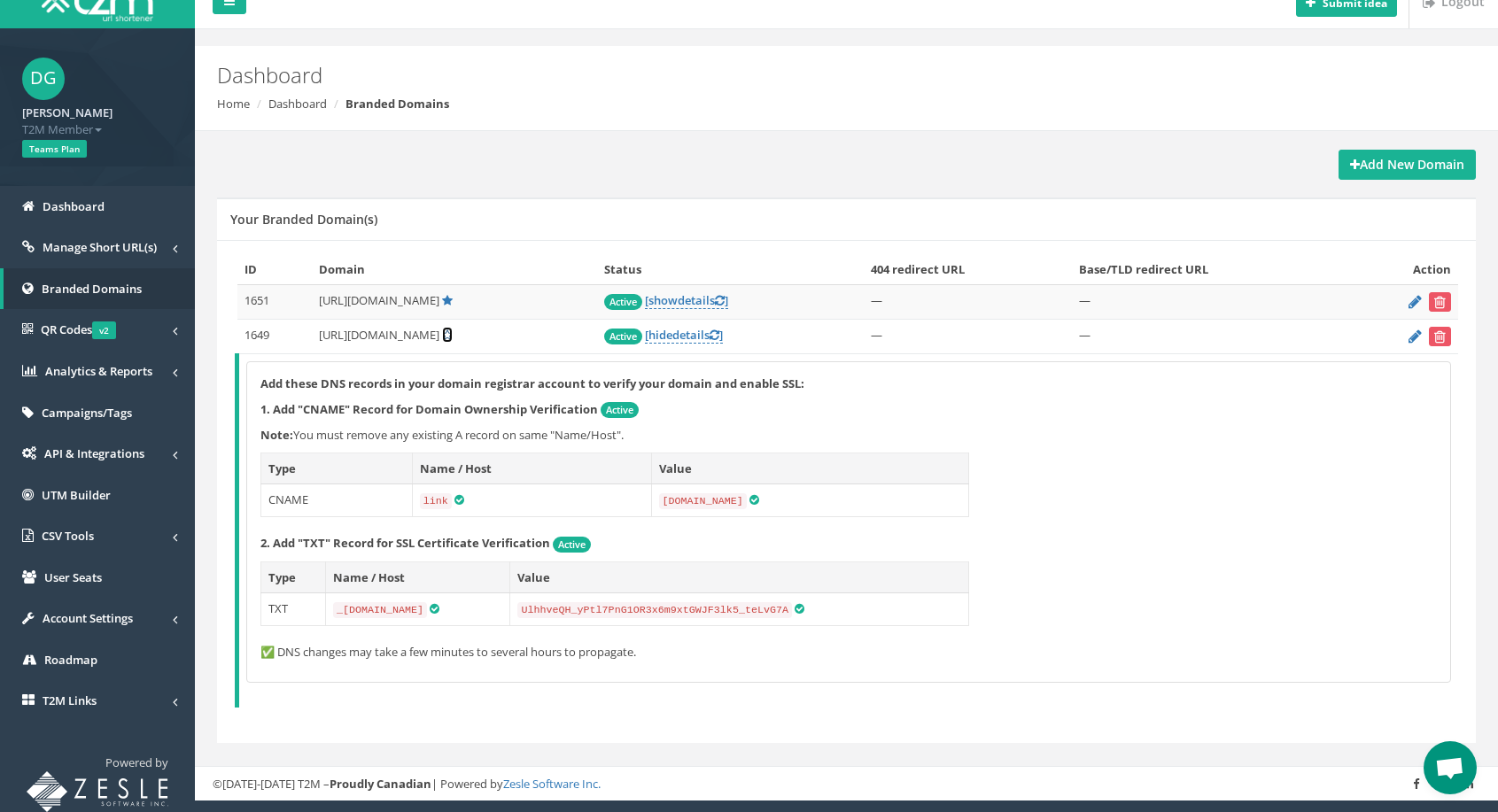
click at [453, 335] on icon at bounding box center [447, 335] width 11 height 12
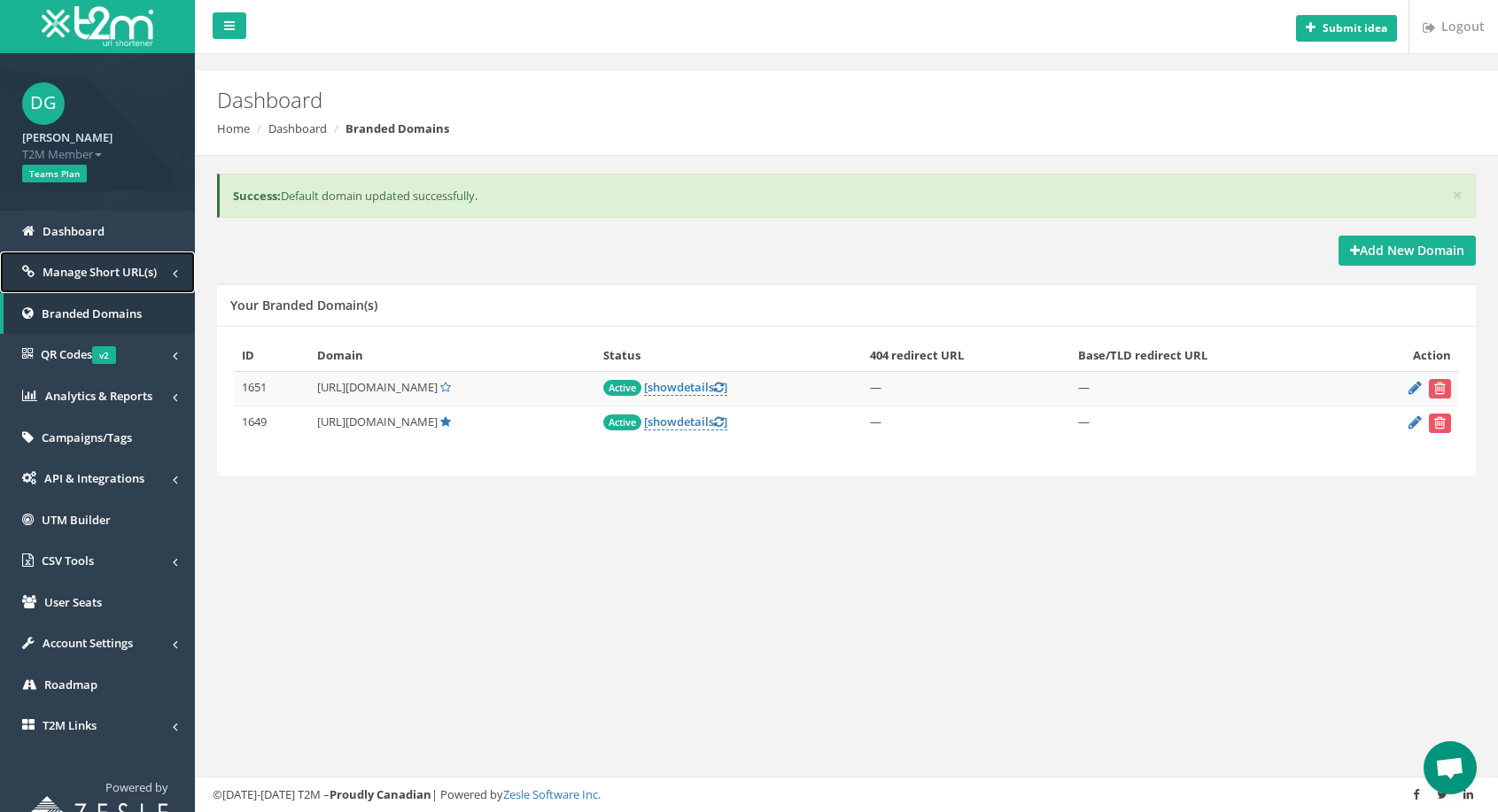
click at [83, 277] on span "Manage Short URL(s)" at bounding box center [99, 271] width 115 height 16
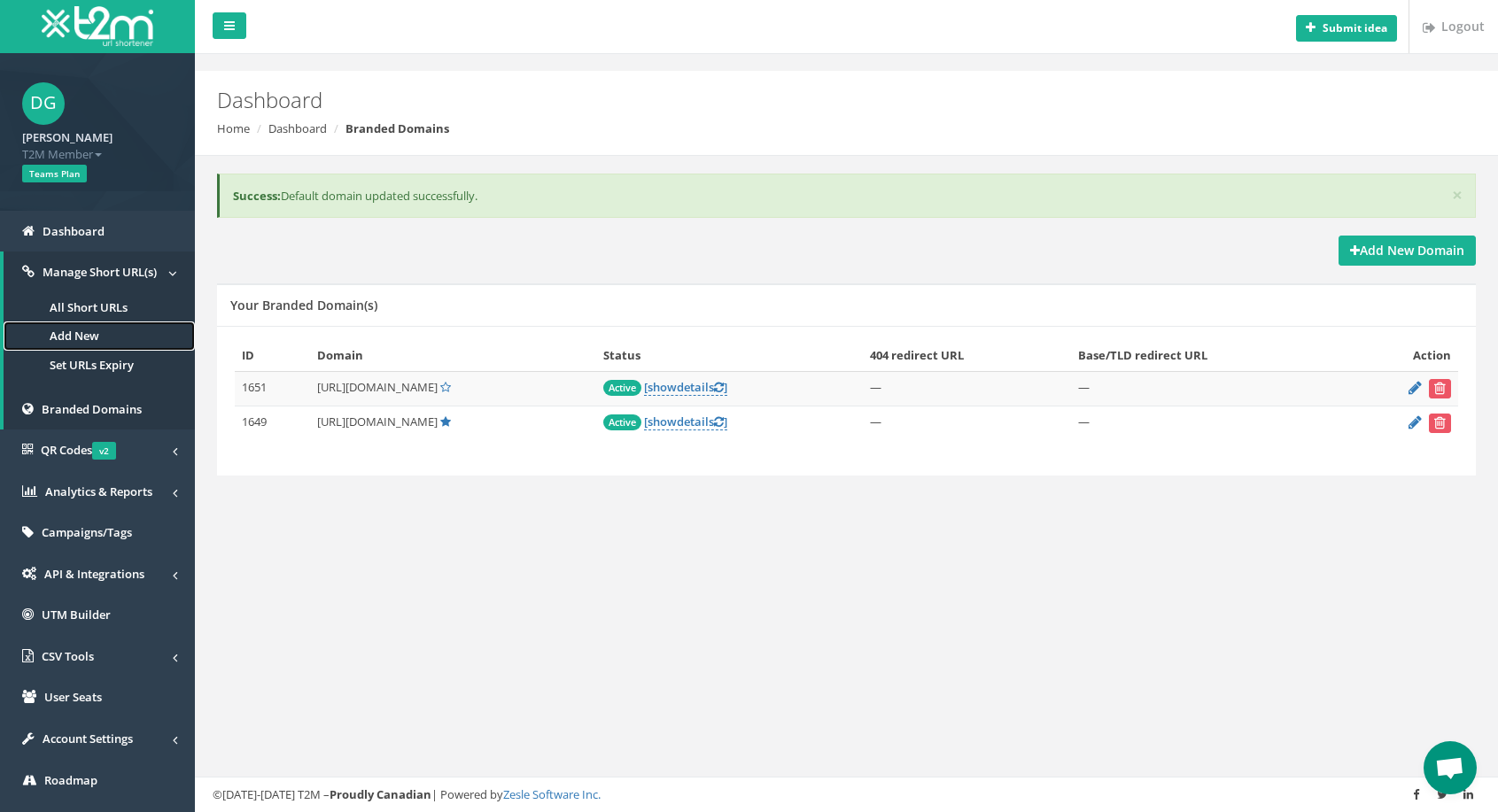
click at [107, 330] on link "Add New" at bounding box center [99, 336] width 192 height 29
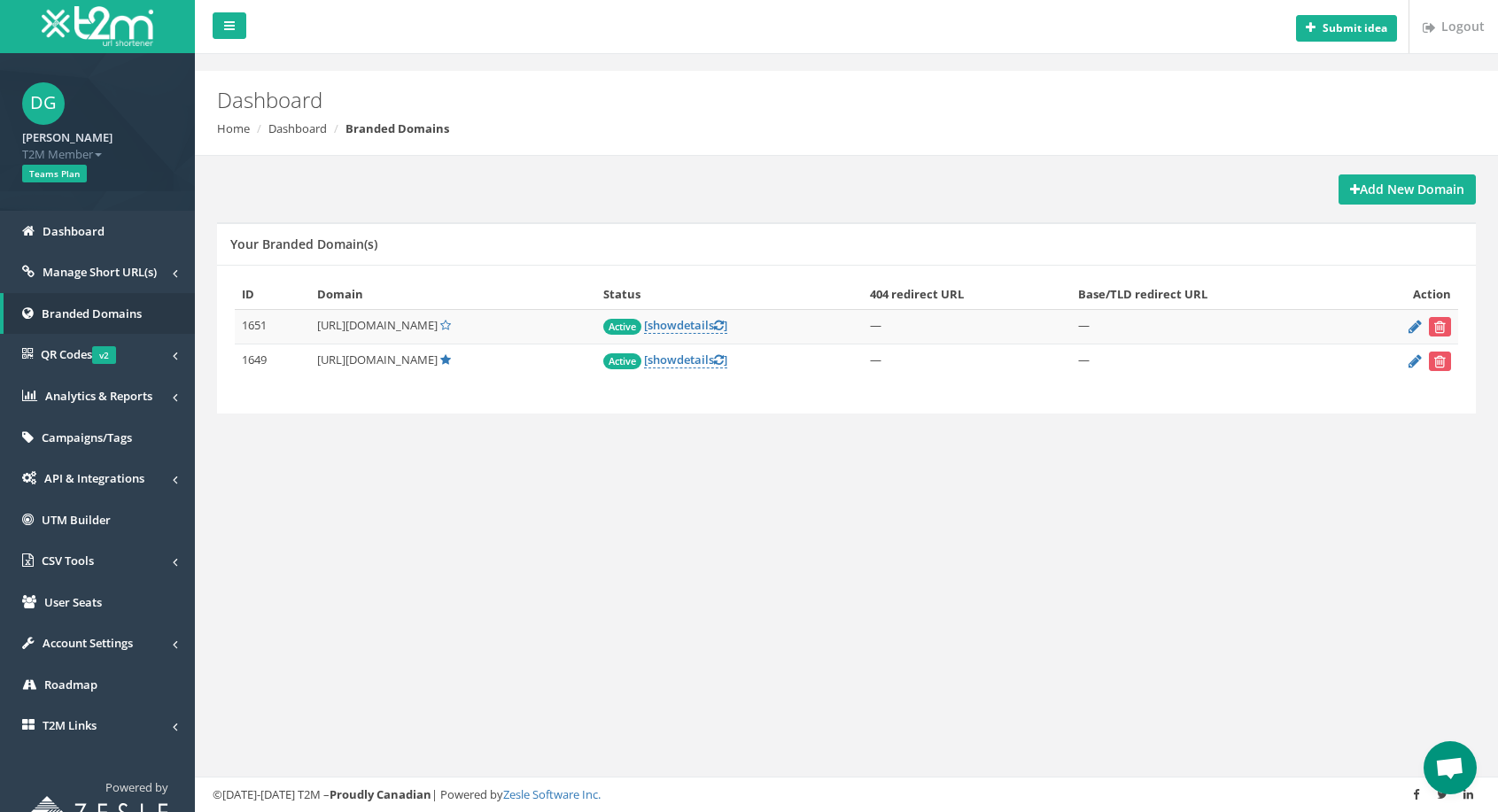
click at [406, 662] on div "Submit idea Logout Dashboard Home Dashboard Branded Domains Add New Domain Your…" at bounding box center [846, 406] width 1303 height 812
click at [104, 271] on span "Manage Short URL(s)" at bounding box center [99, 271] width 115 height 16
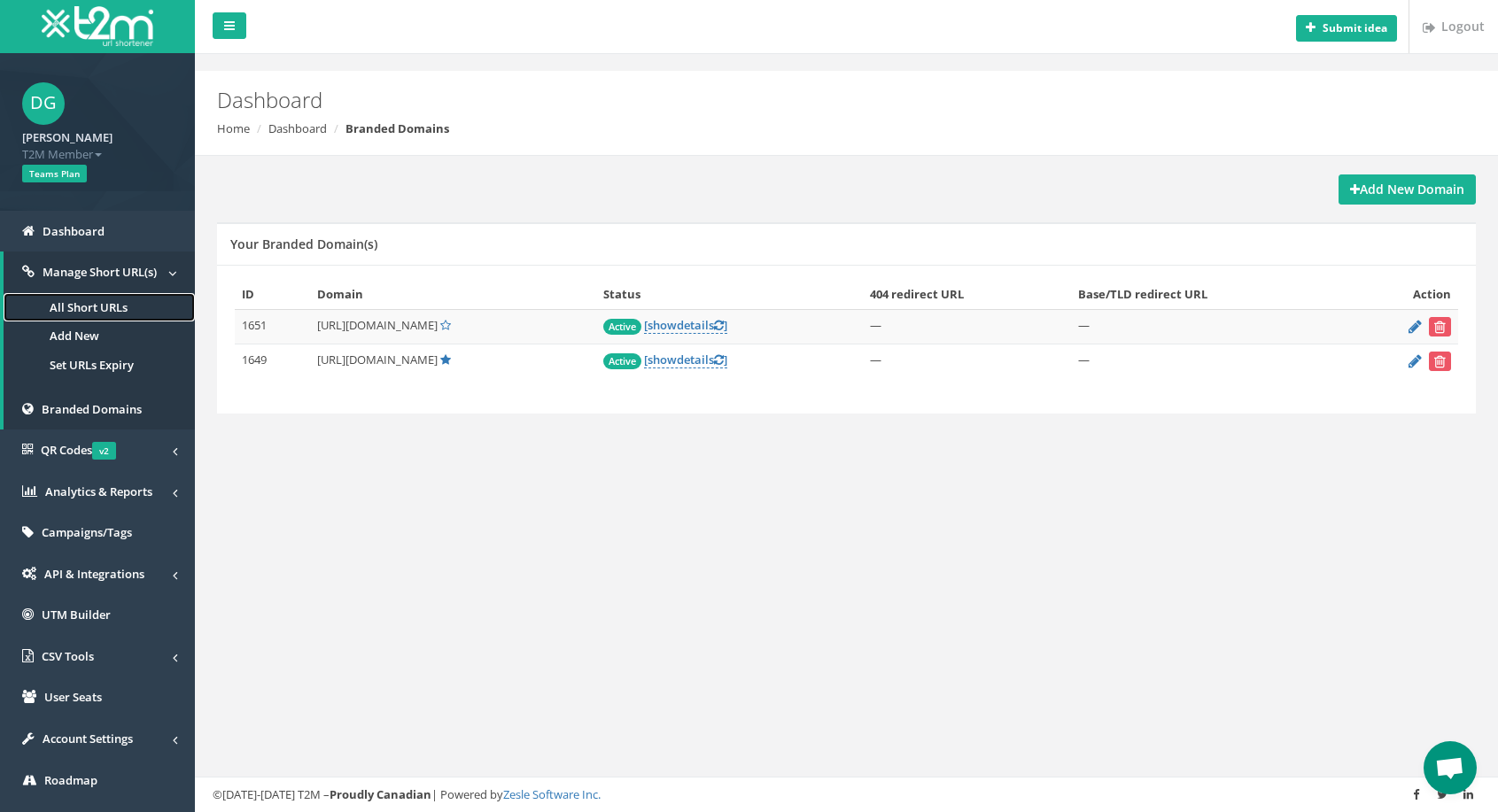
click at [109, 301] on link "All Short URLs" at bounding box center [99, 308] width 192 height 29
